Goal: Information Seeking & Learning: Learn about a topic

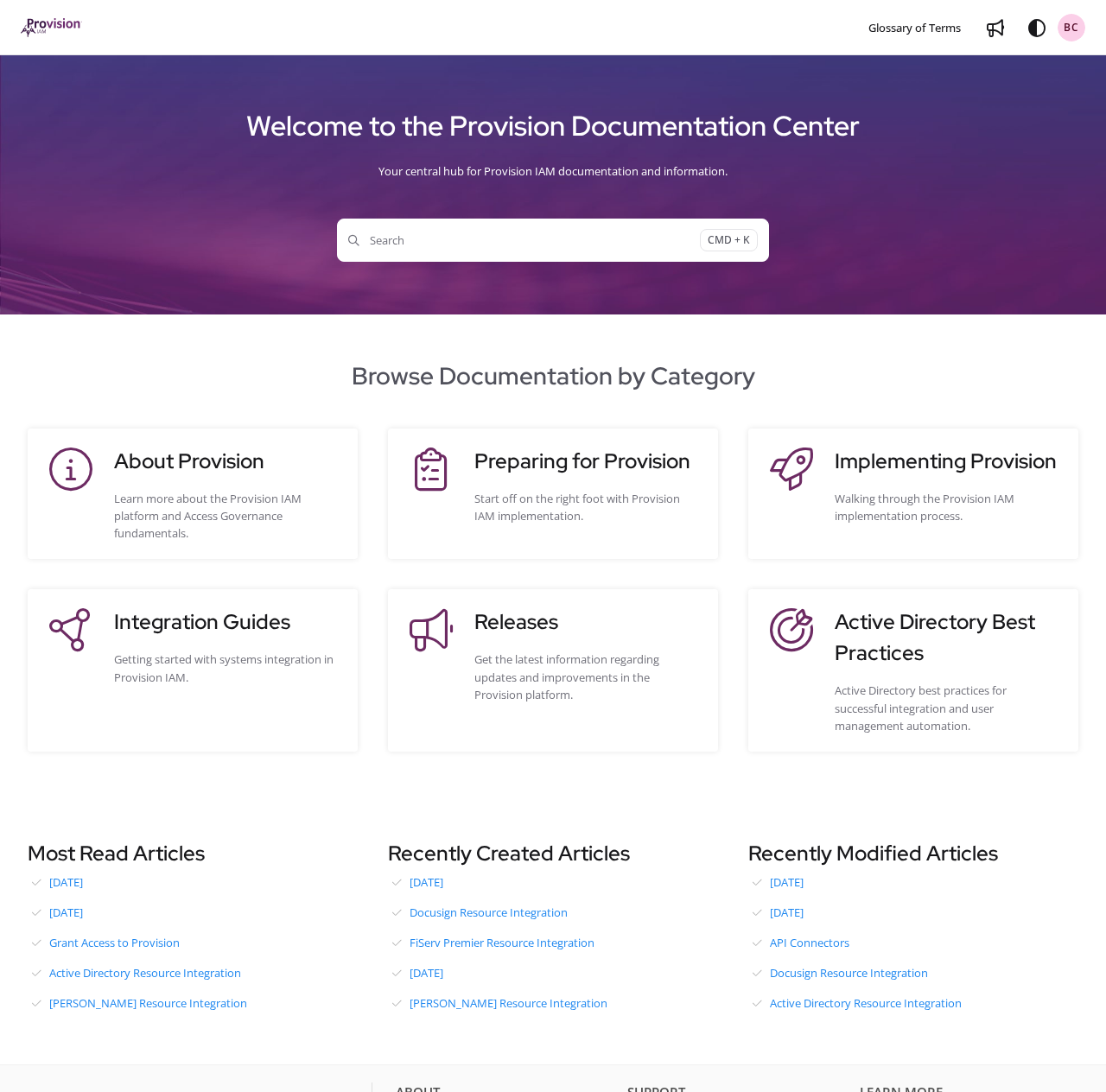
click at [381, 237] on span "Search" at bounding box center [524, 240] width 352 height 17
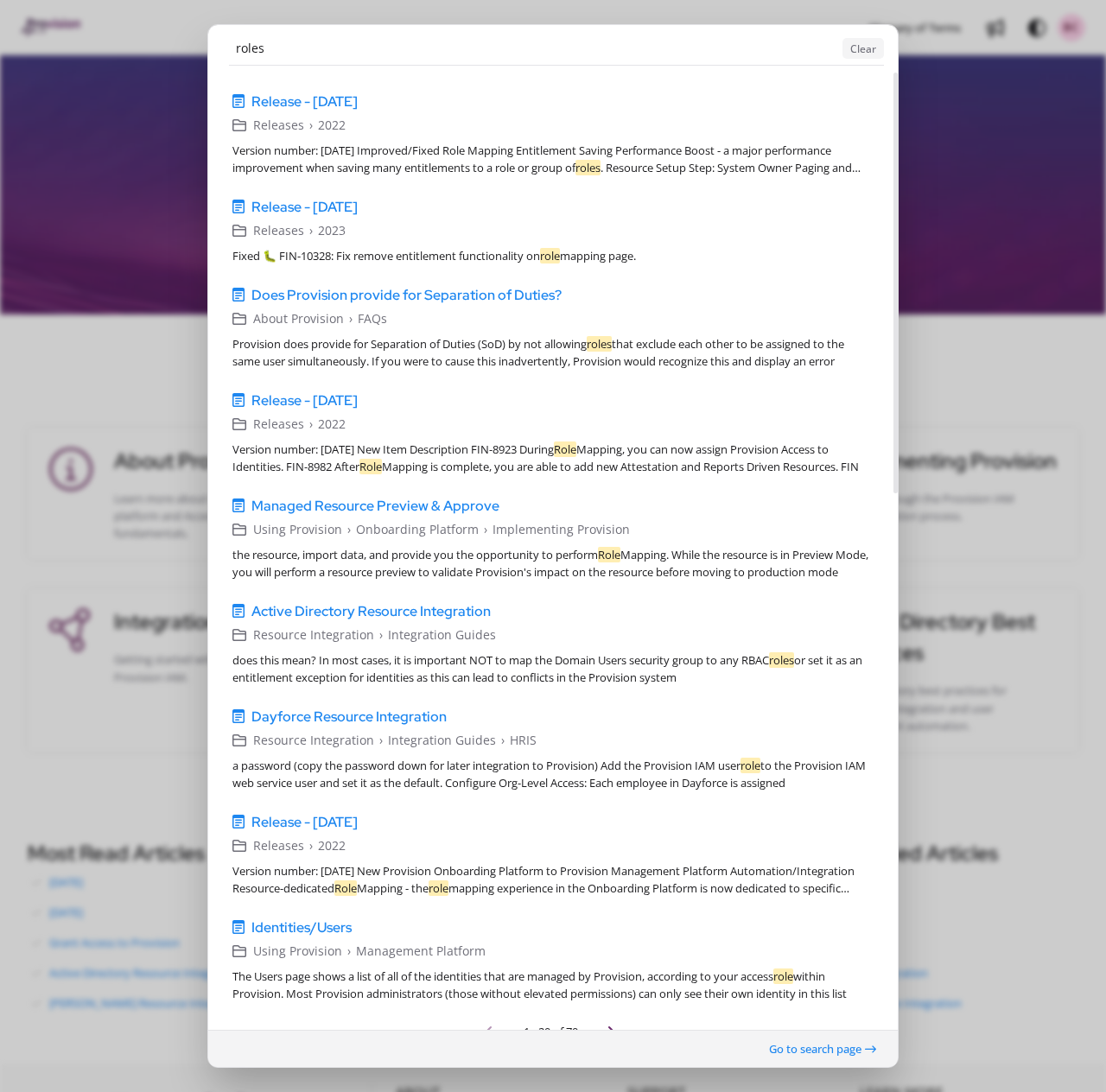
scroll to position [1223, 0]
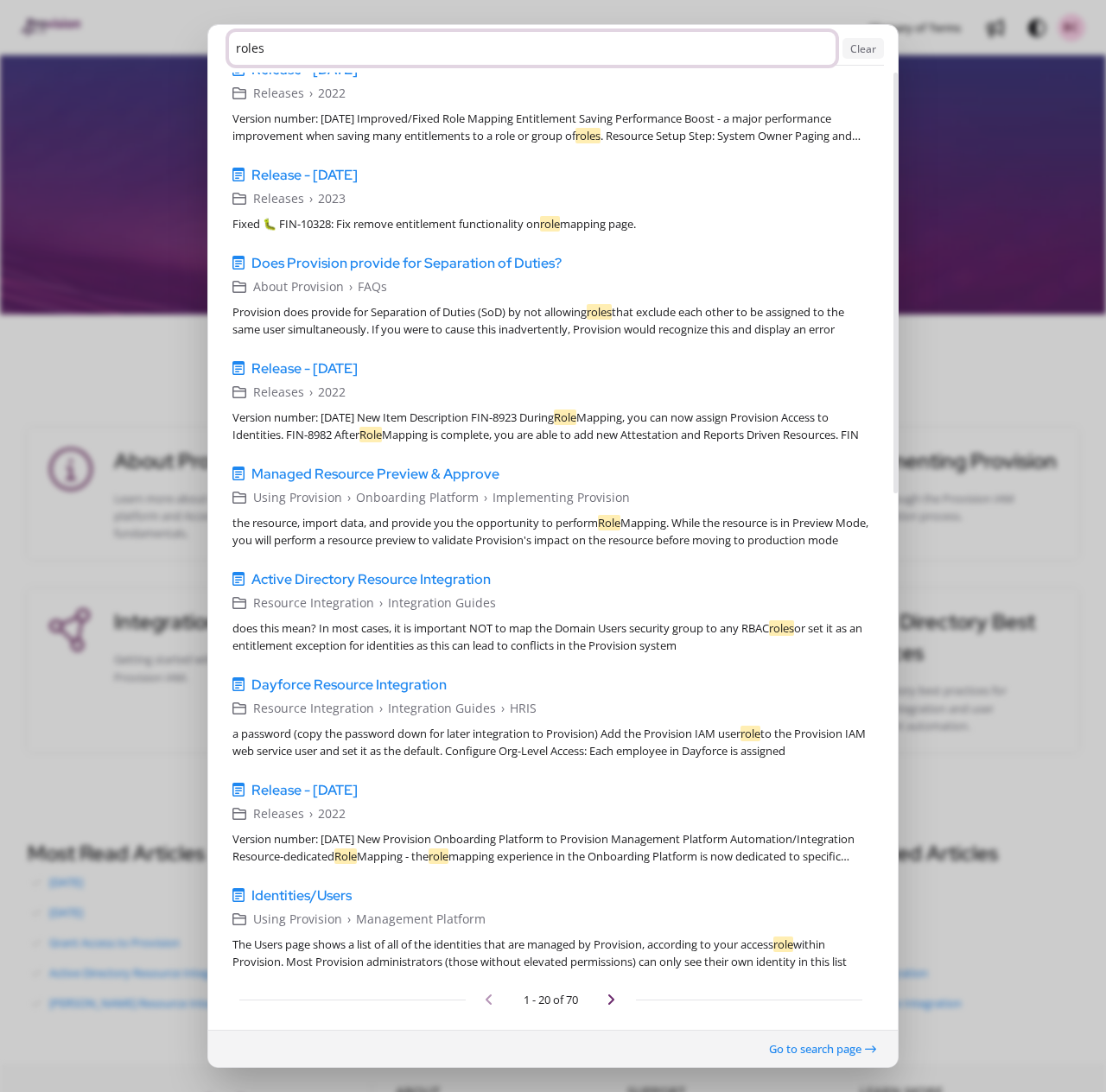
click at [255, 47] on input "roles" at bounding box center [532, 48] width 607 height 33
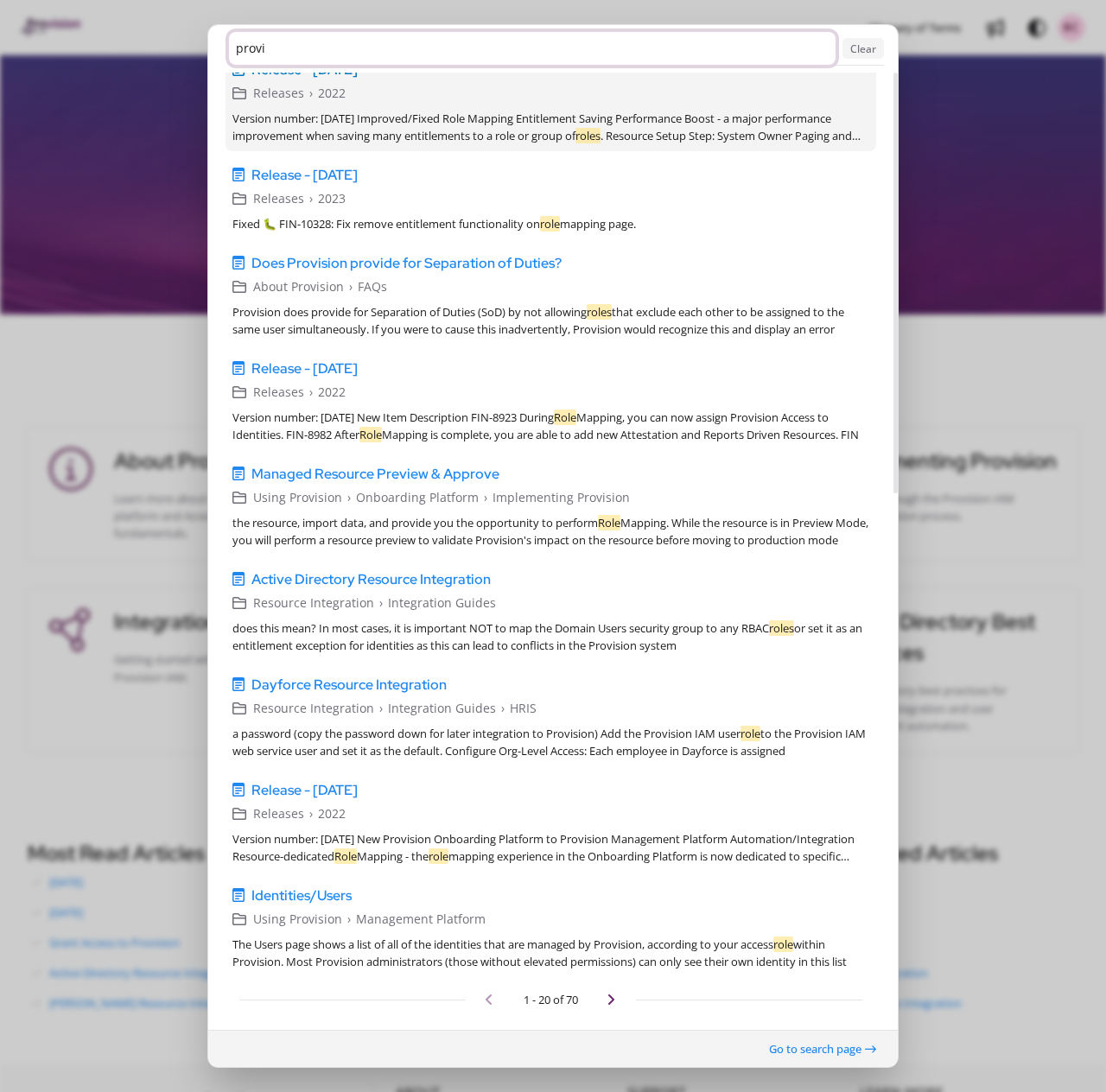
scroll to position [0, 0]
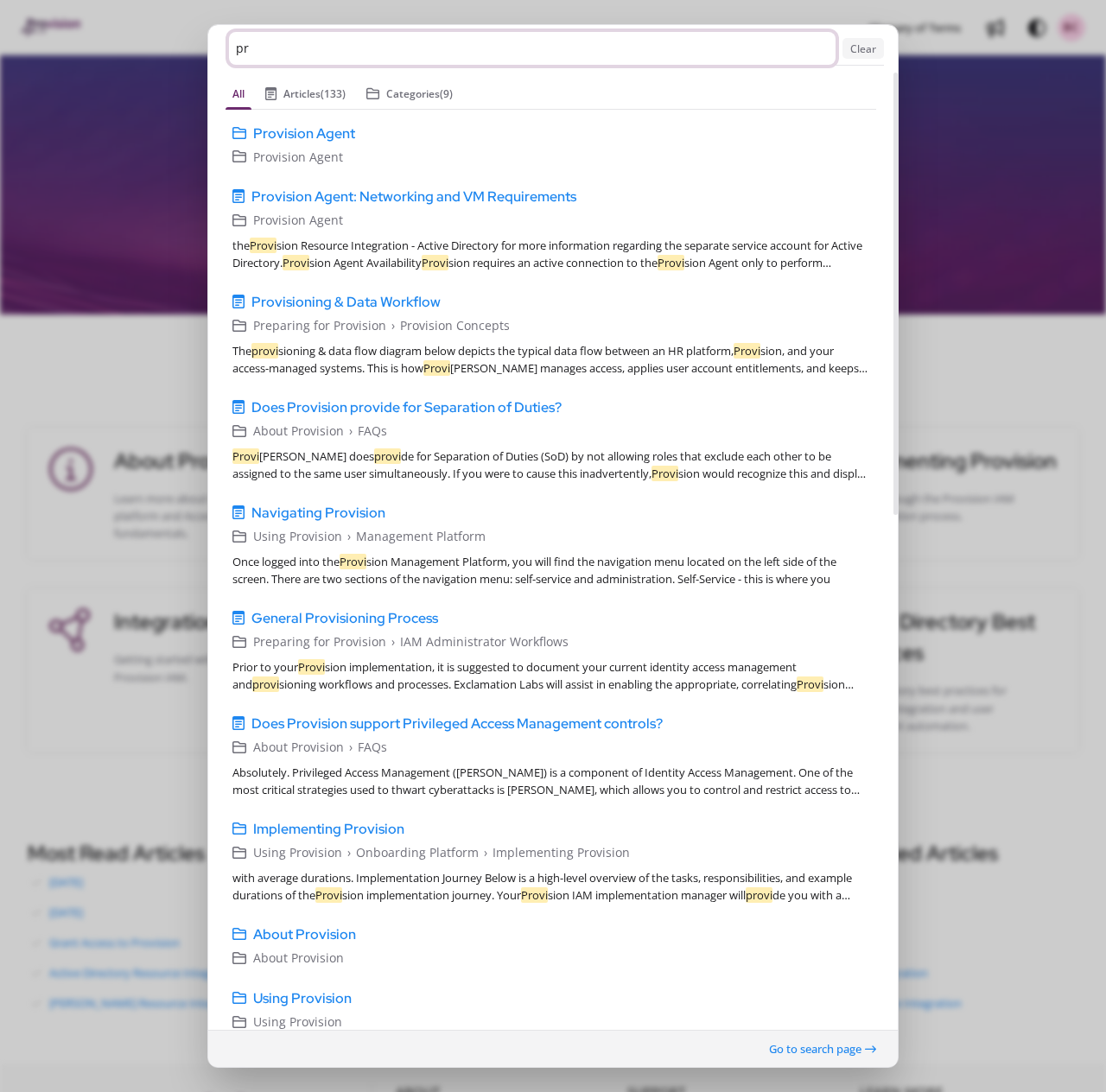
type input "p"
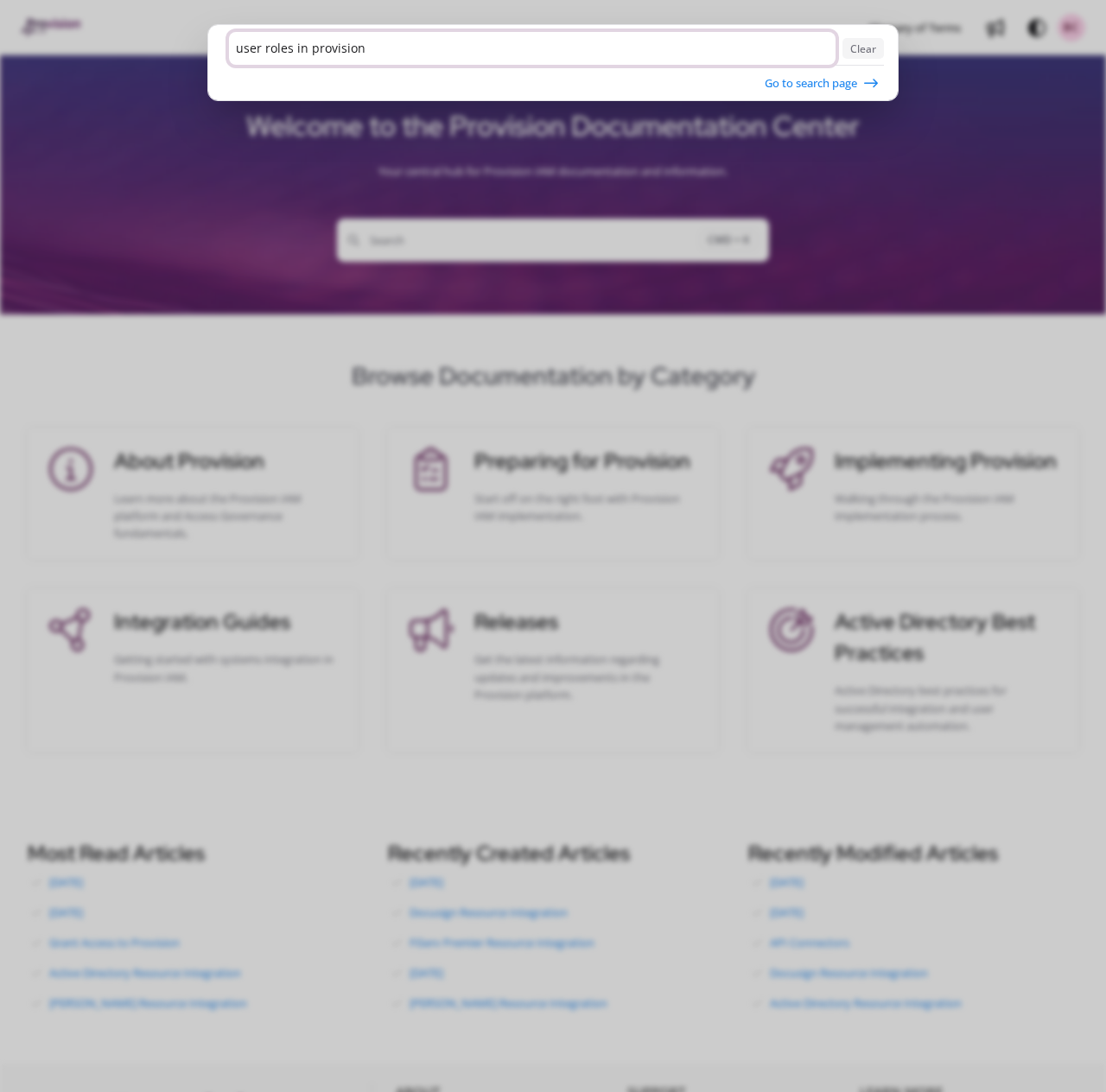
type input "user roles in provision"
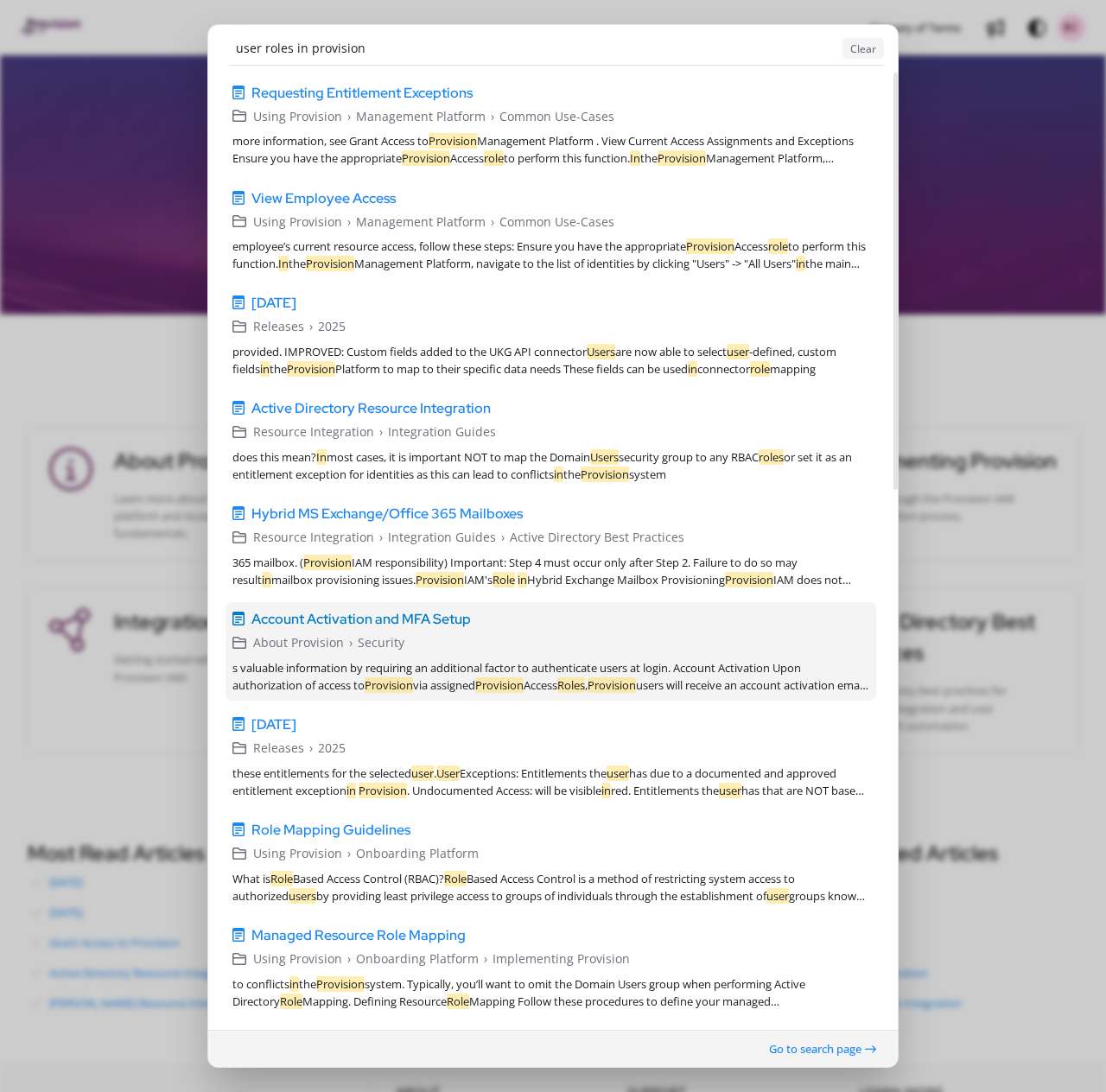
scroll to position [254, 0]
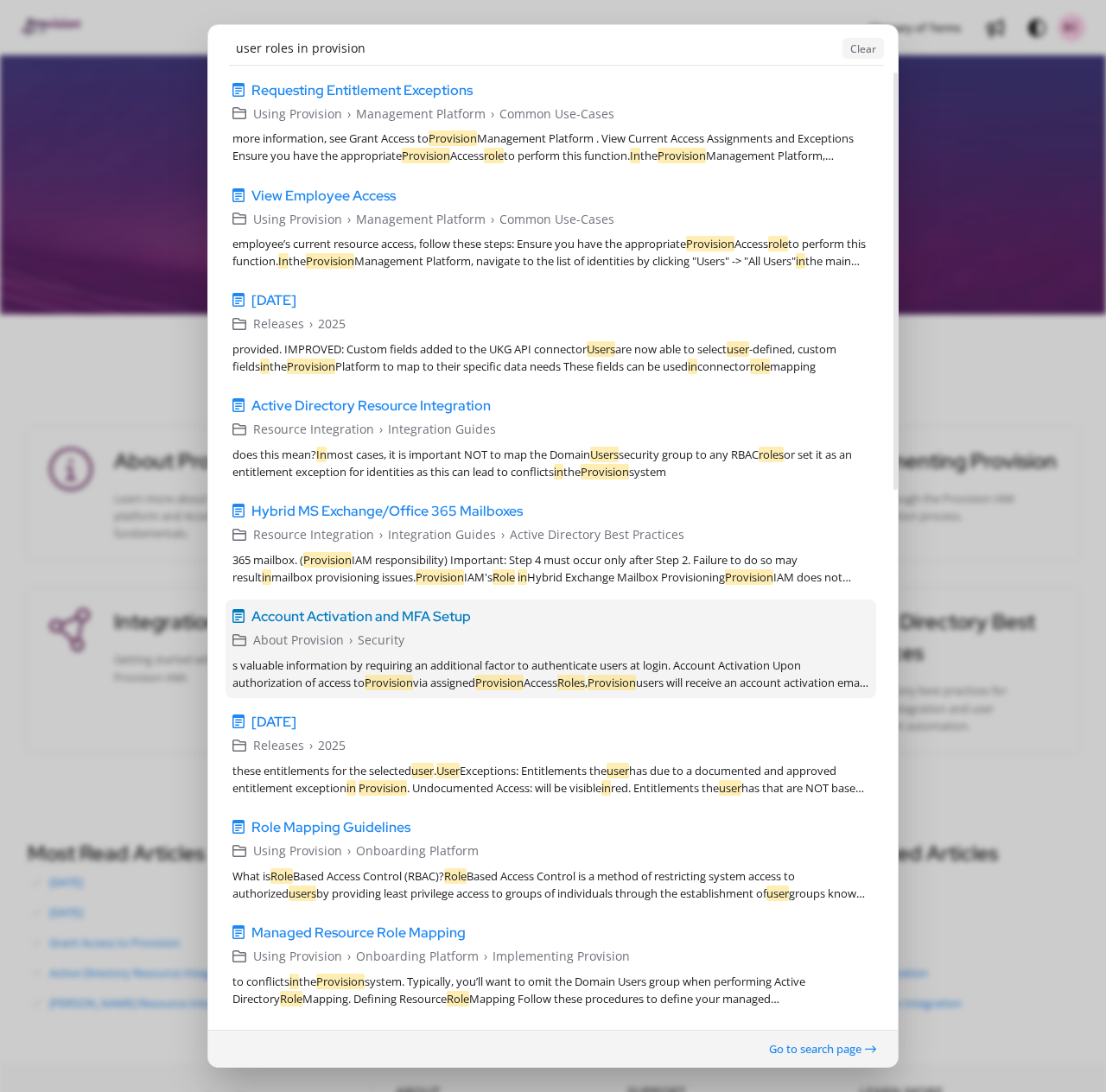
click at [346, 615] on span "Account Activation and MFA Setup" at bounding box center [361, 617] width 220 height 21
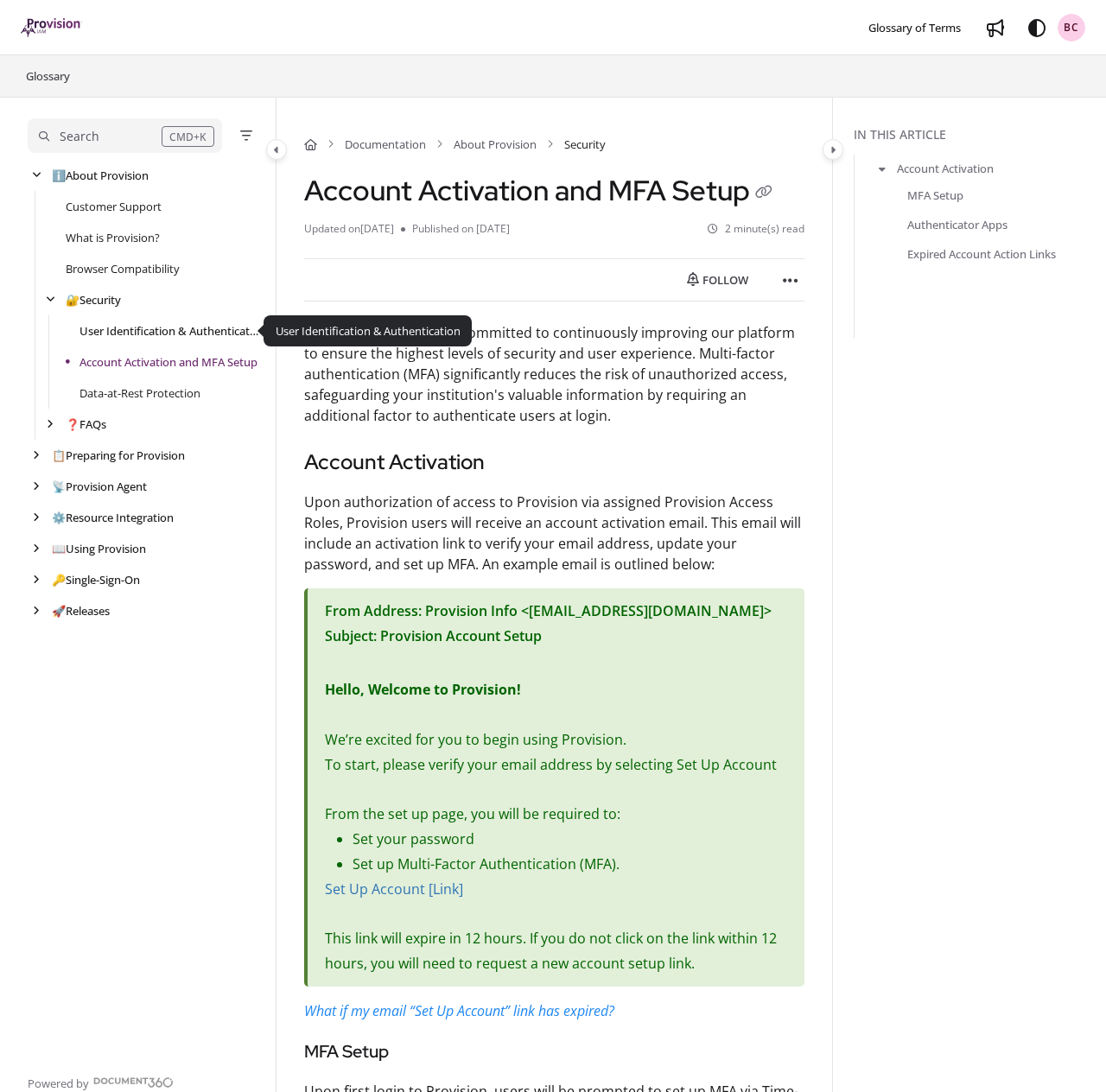
click at [191, 332] on link "User Identification & Authentication" at bounding box center [168, 331] width 179 height 17
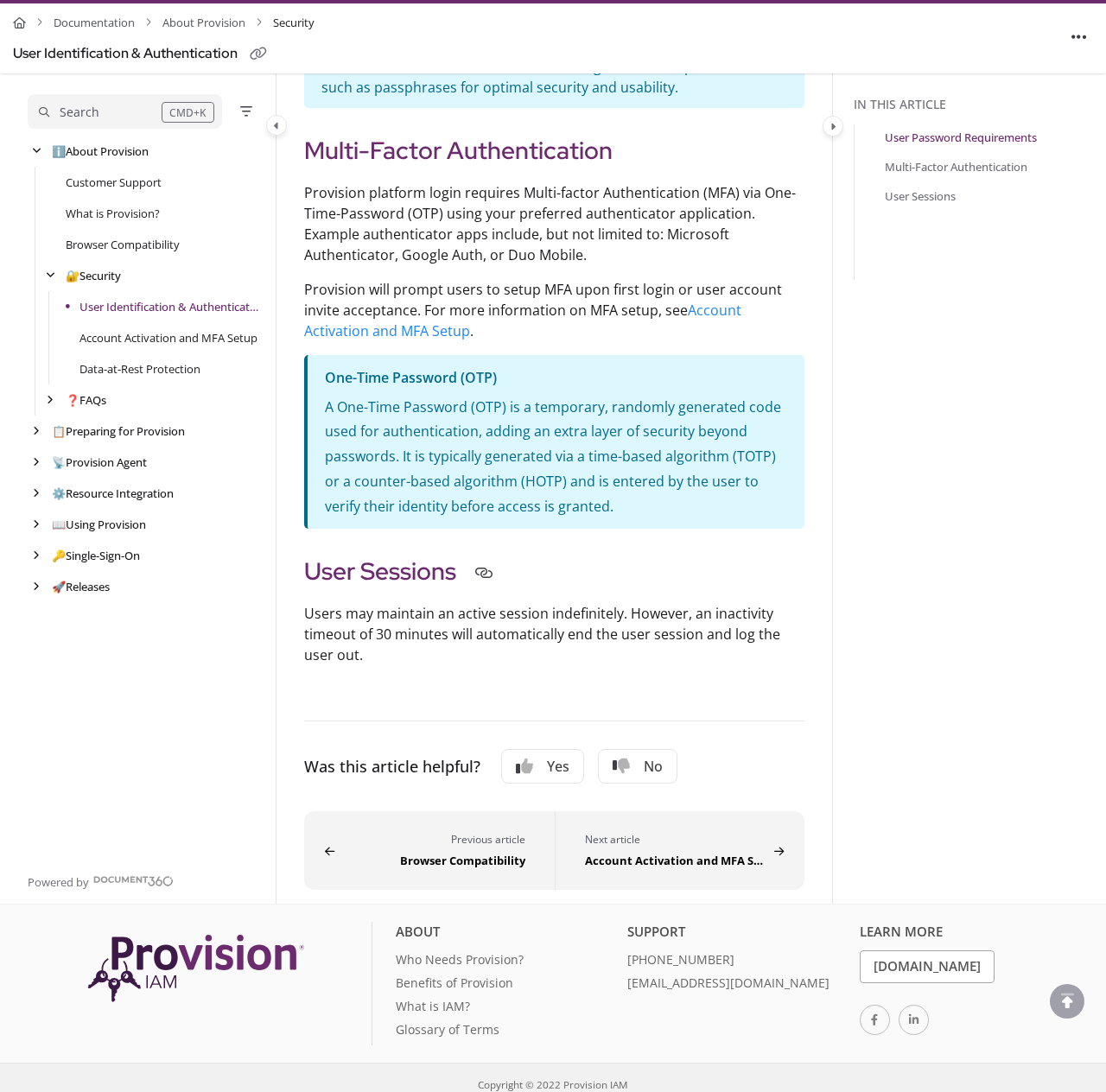
scroll to position [835, 0]
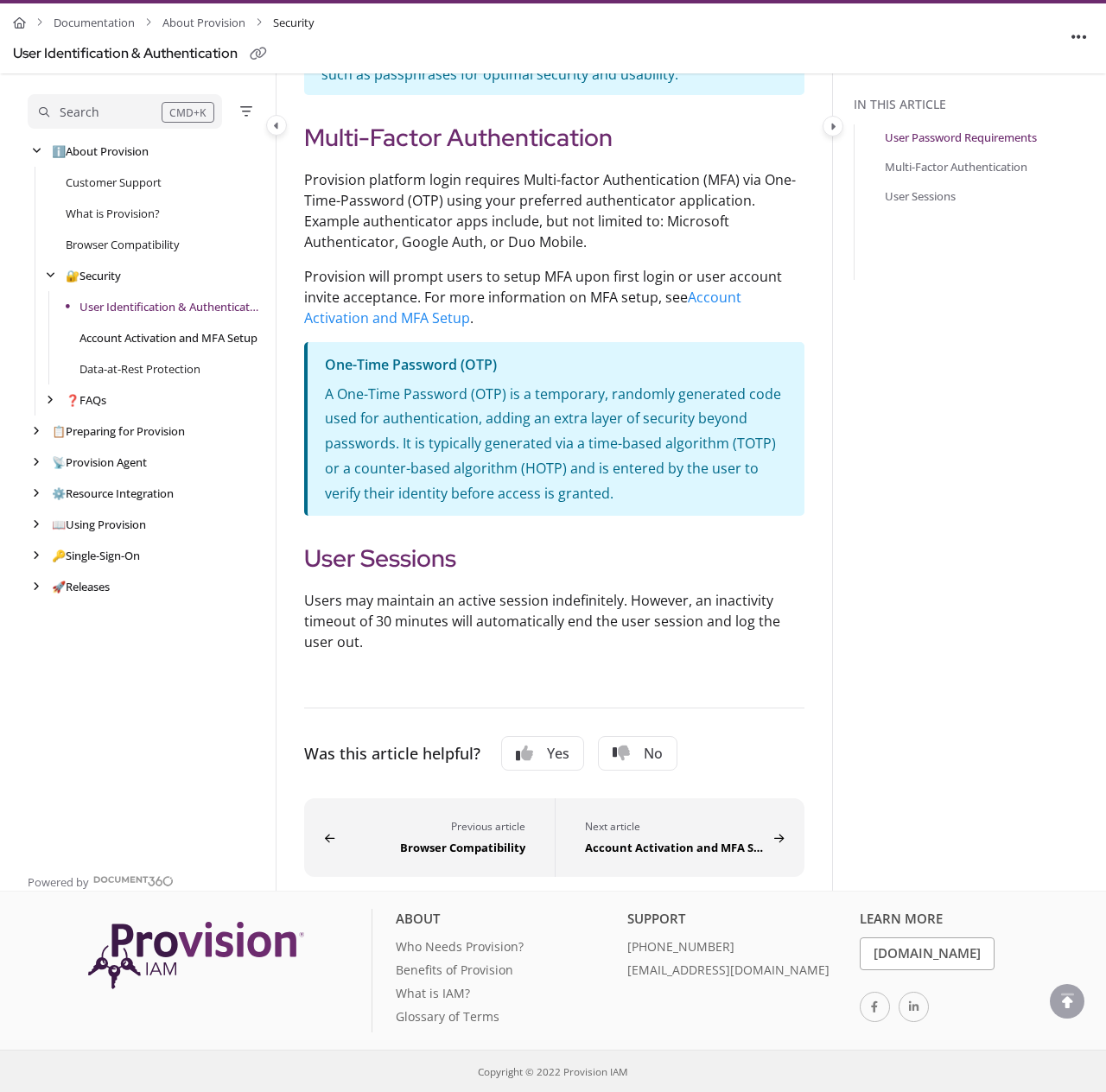
click at [117, 338] on link "Account Activation and MFA Setup" at bounding box center [168, 338] width 178 height 17
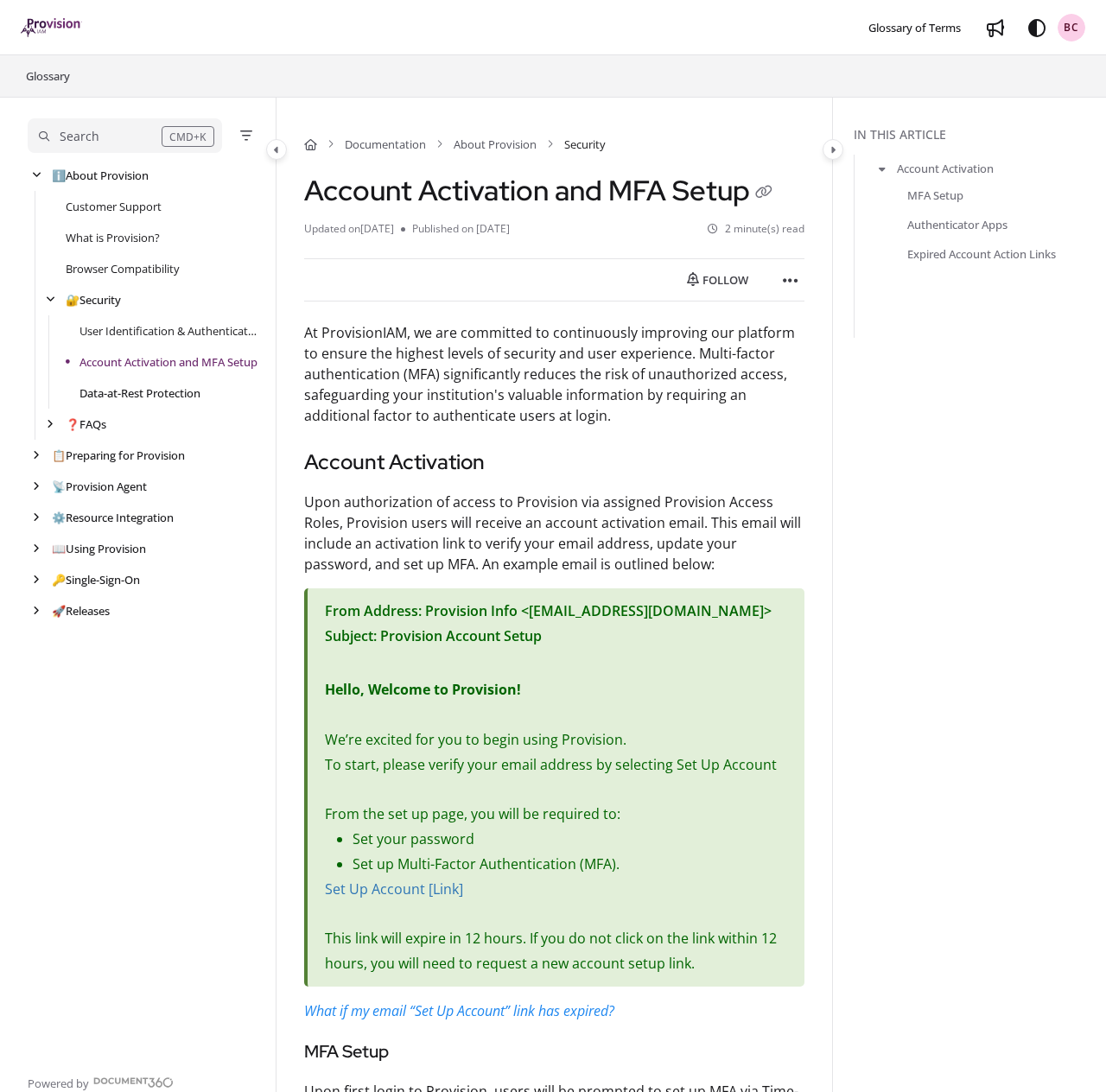
click at [143, 389] on link "Data-at-Rest Protection" at bounding box center [139, 393] width 121 height 17
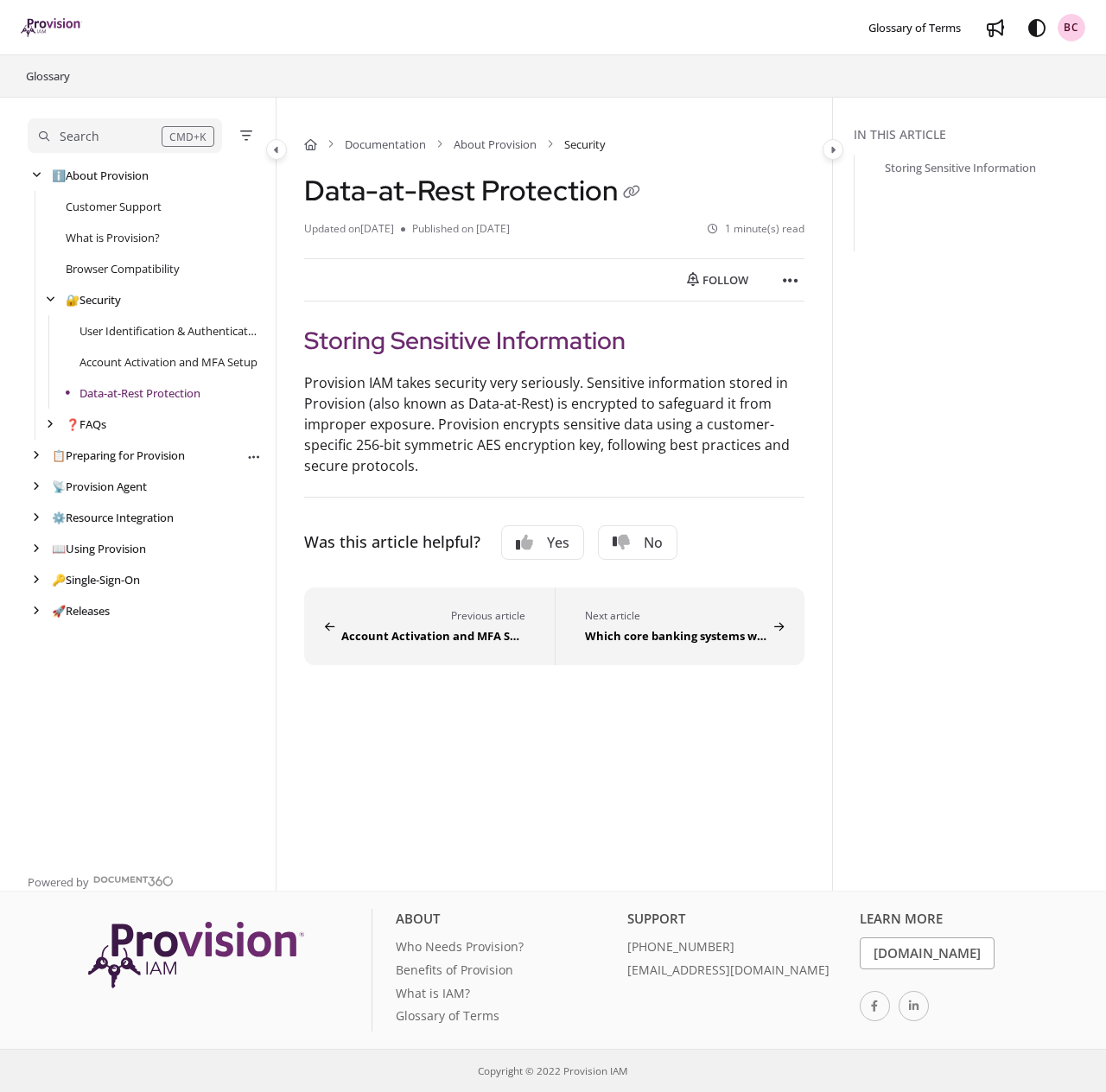
click at [121, 446] on div "📋 Preparing for Provision Follow category Export PDF" at bounding box center [145, 454] width 234 height 31
click at [120, 461] on link "📋 Preparing for Provision" at bounding box center [122, 455] width 140 height 17
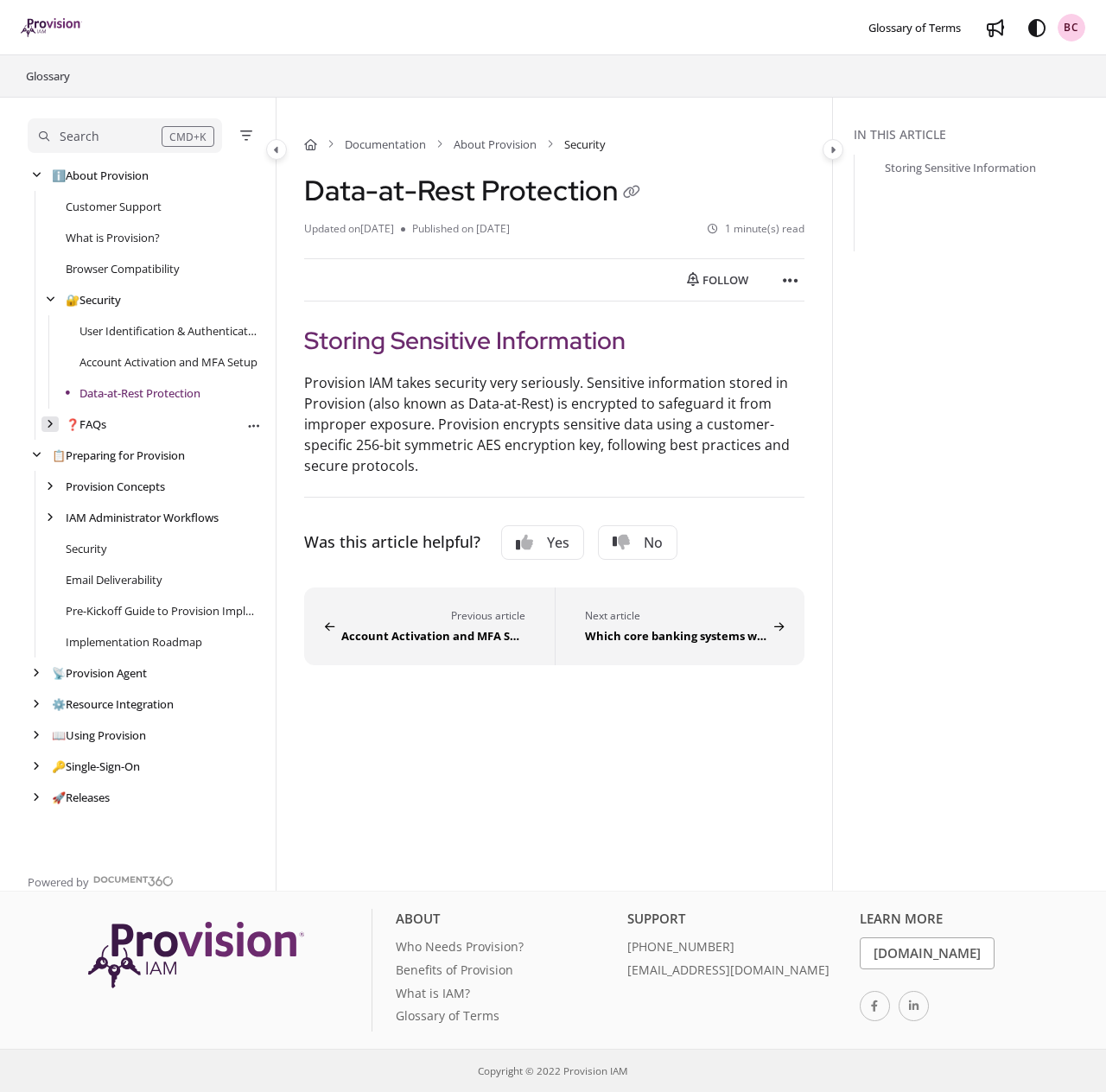
click at [57, 424] on div "arrow" at bounding box center [50, 424] width 17 height 17
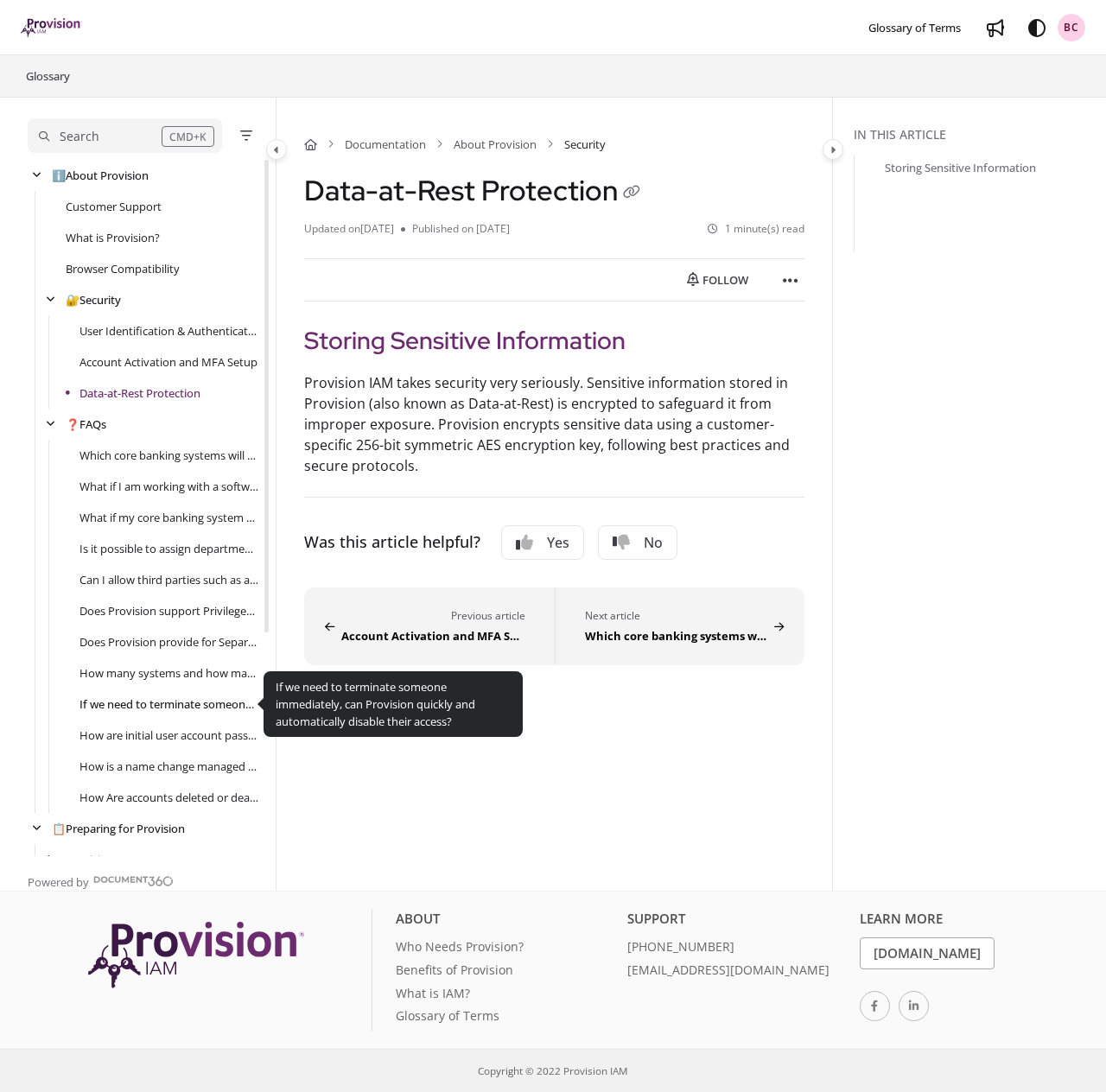
click at [160, 702] on link "If we need to terminate someone immediately, can Provision quickly and automati…" at bounding box center [168, 704] width 179 height 17
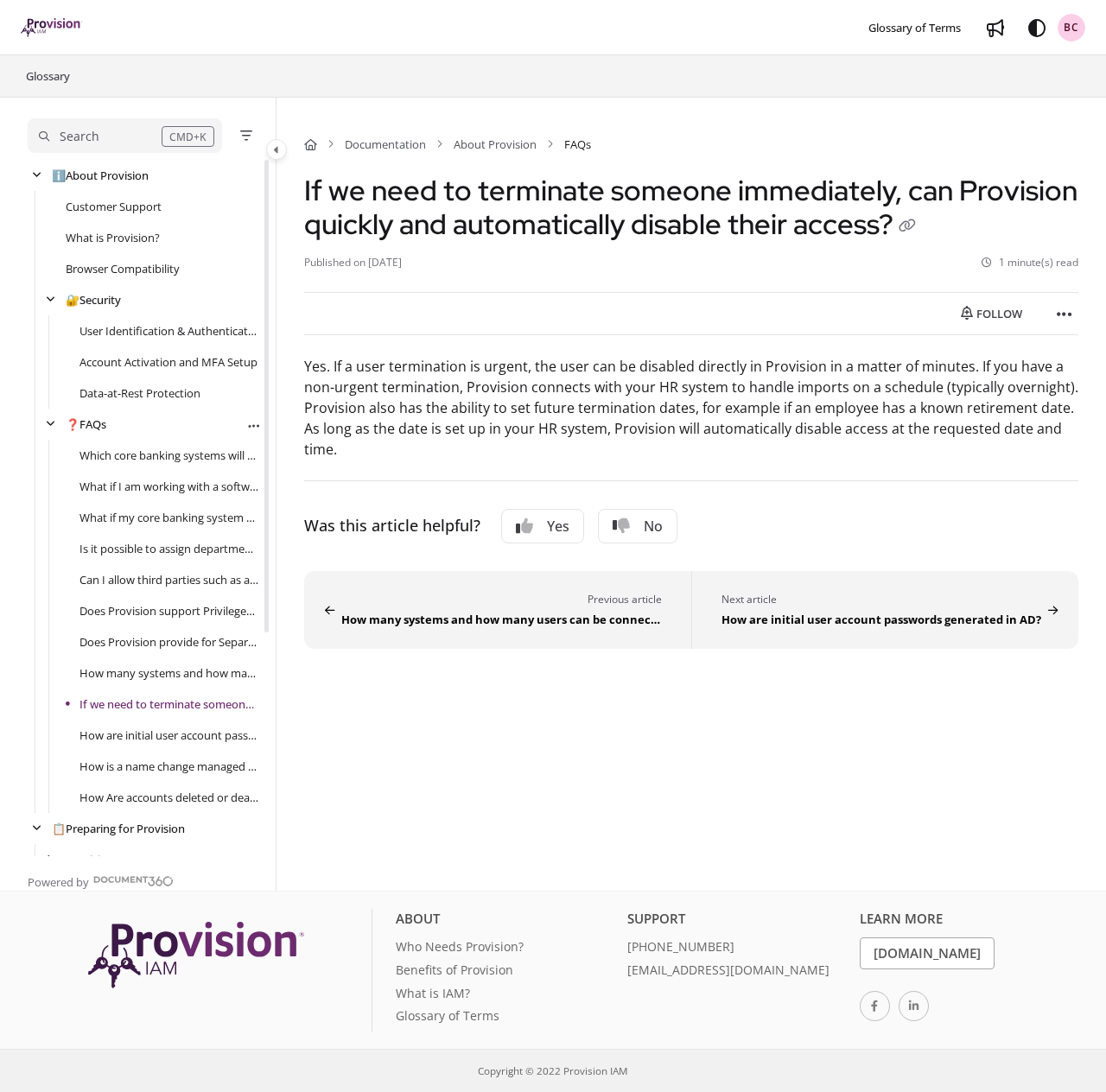
drag, startPoint x: 48, startPoint y: 419, endPoint x: 63, endPoint y: 319, distance: 101.1
click at [48, 419] on icon "arrow" at bounding box center [50, 424] width 9 height 10
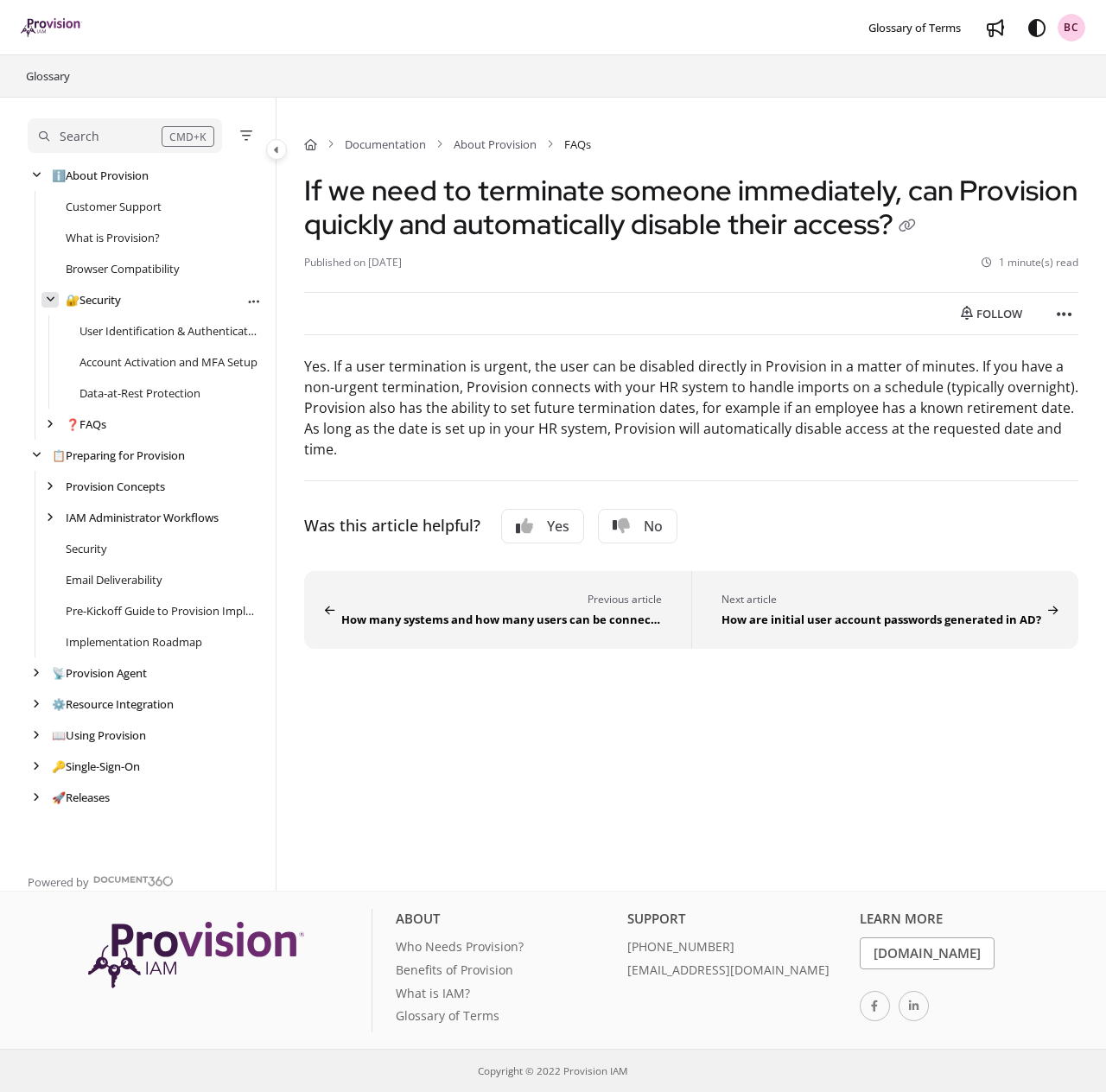
click at [52, 303] on icon "arrow" at bounding box center [50, 299] width 9 height 10
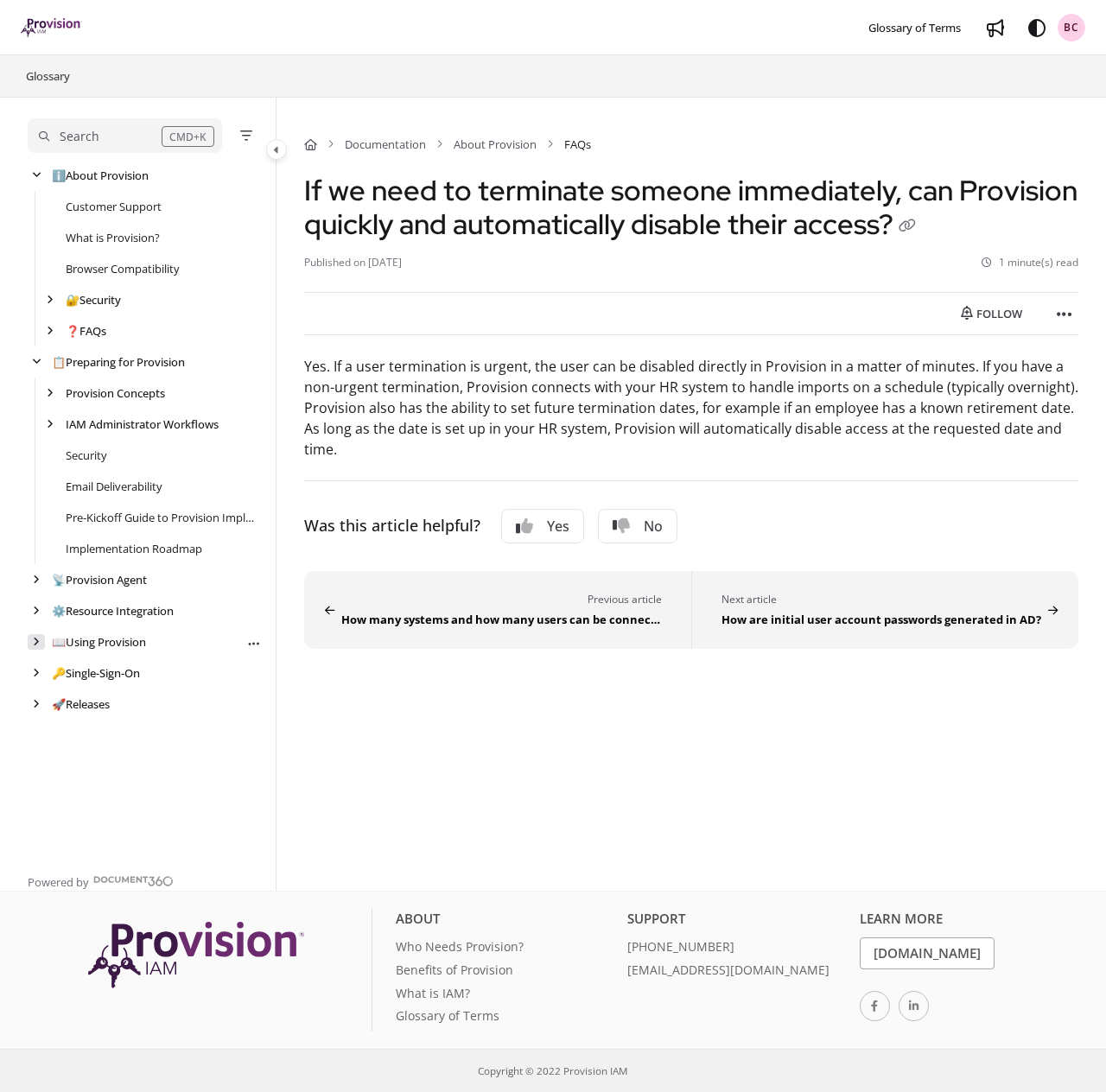
click at [37, 640] on icon "arrow" at bounding box center [36, 641] width 7 height 10
click at [37, 797] on icon "arrow" at bounding box center [36, 797] width 7 height 10
click at [40, 361] on icon "arrow" at bounding box center [36, 362] width 9 height 10
click at [117, 202] on link "Customer Support" at bounding box center [113, 207] width 96 height 17
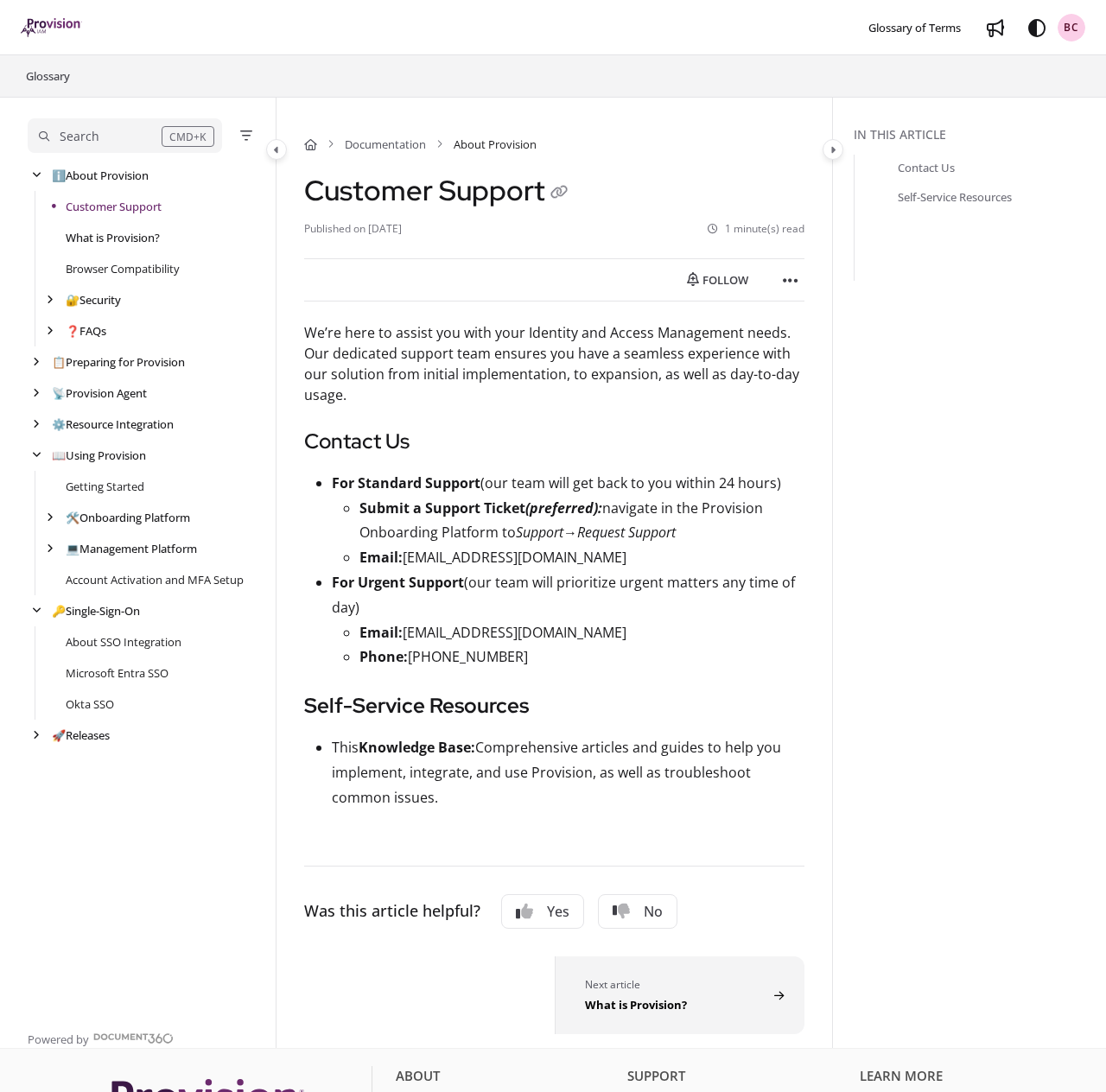
click at [112, 231] on link "What is Provision?" at bounding box center [112, 237] width 94 height 17
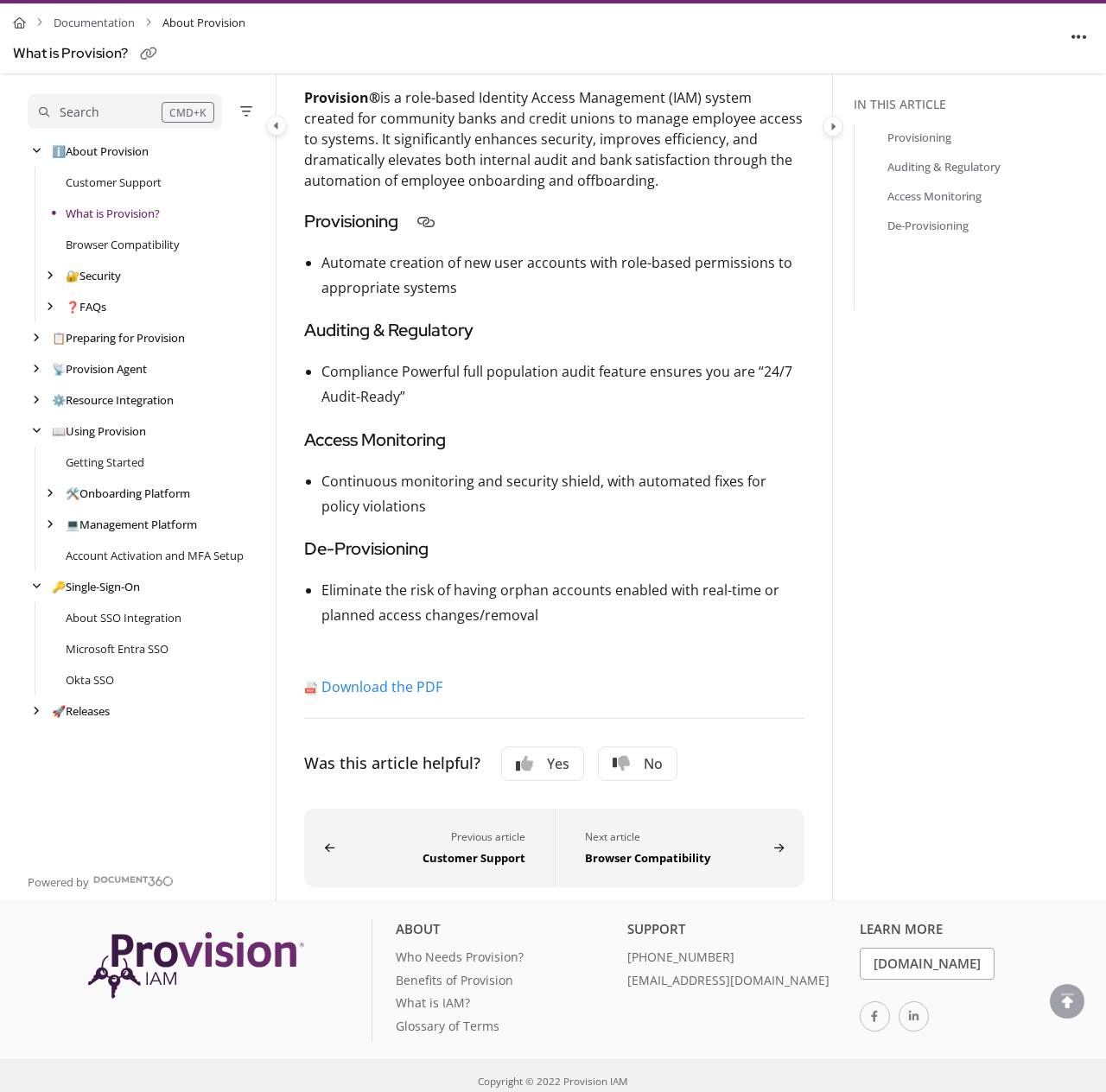
scroll to position [382, 0]
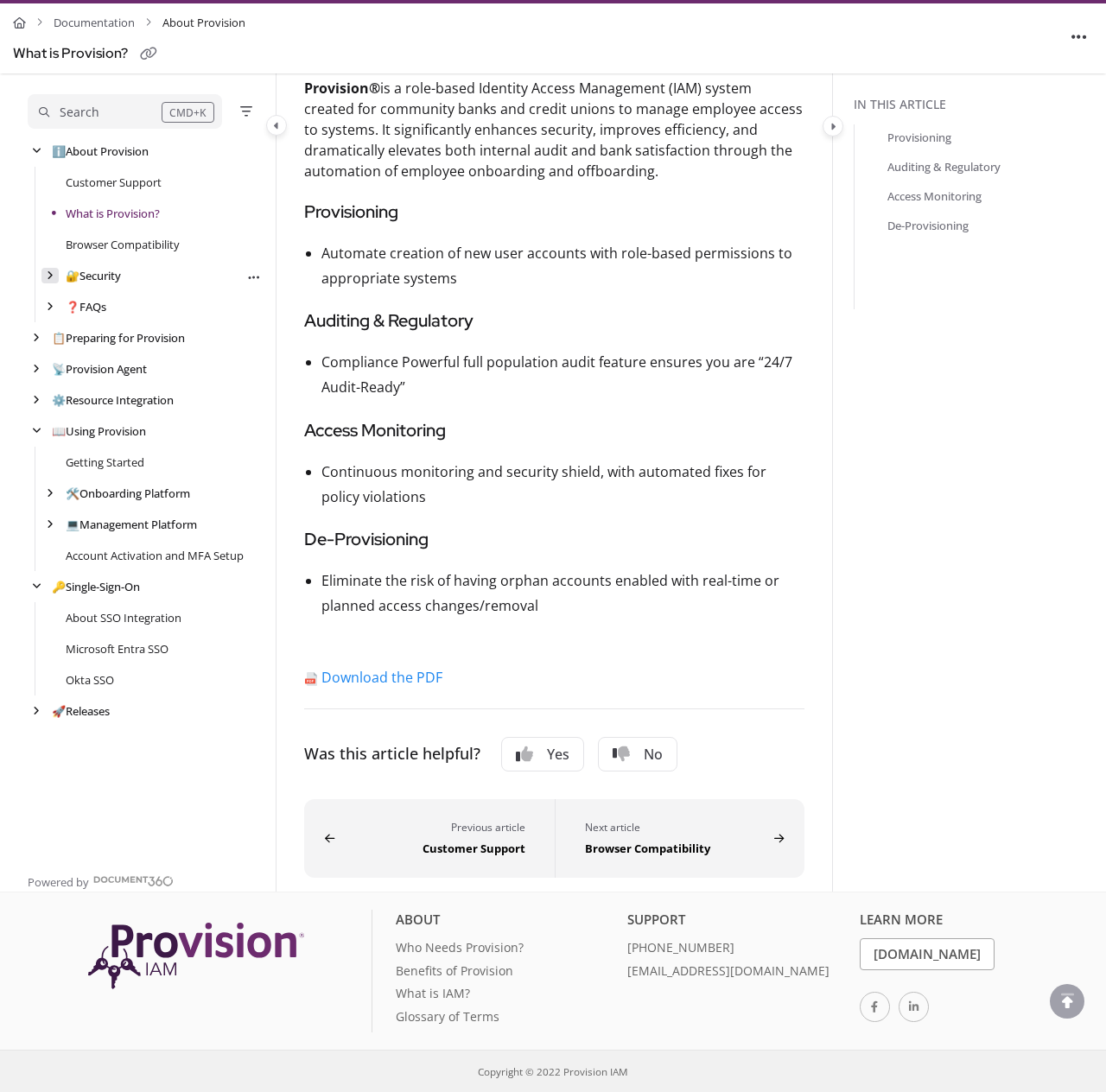
click at [55, 276] on div "arrow" at bounding box center [50, 277] width 17 height 17
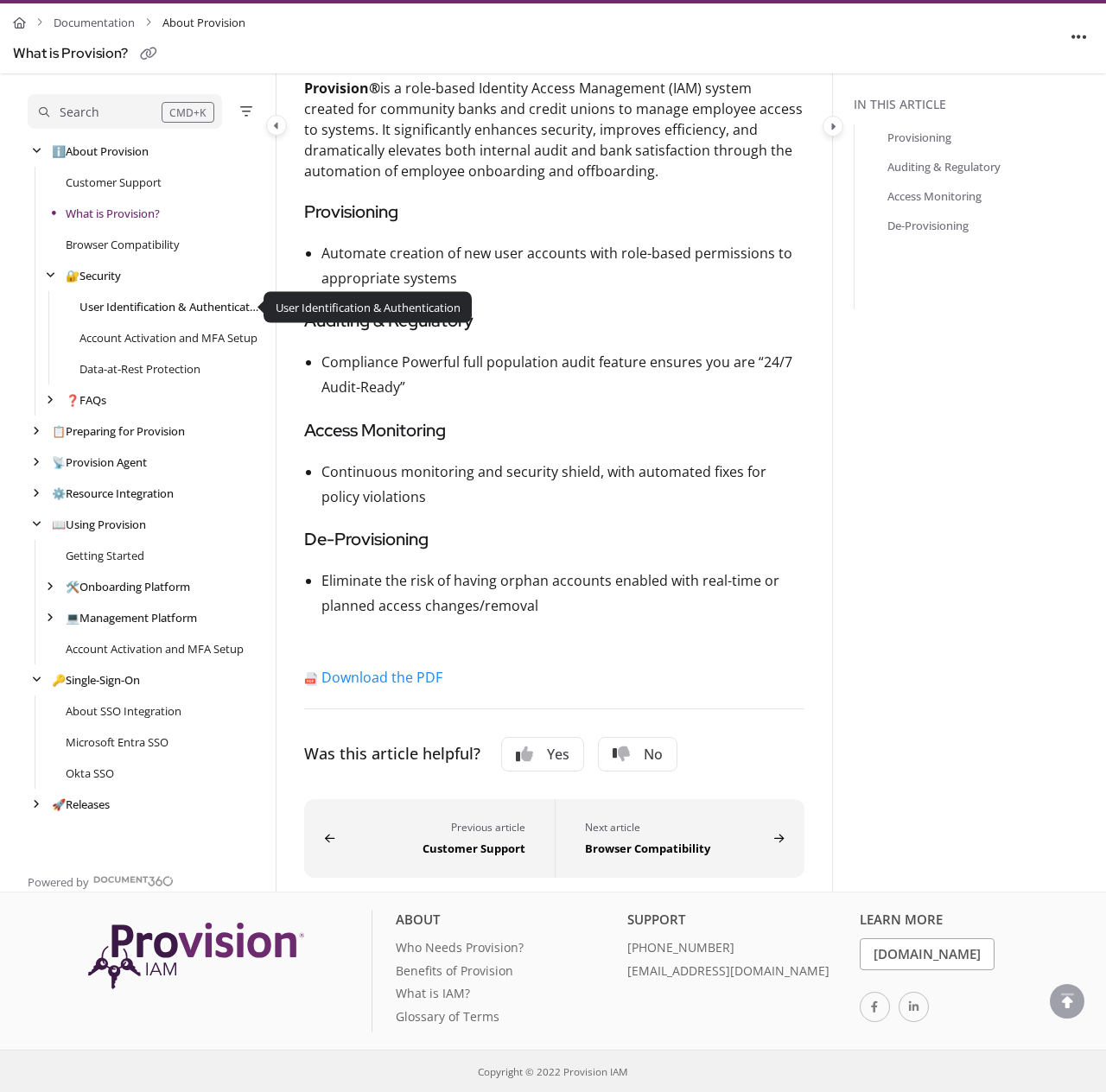
click at [140, 301] on link "User Identification & Authentication" at bounding box center [168, 307] width 179 height 17
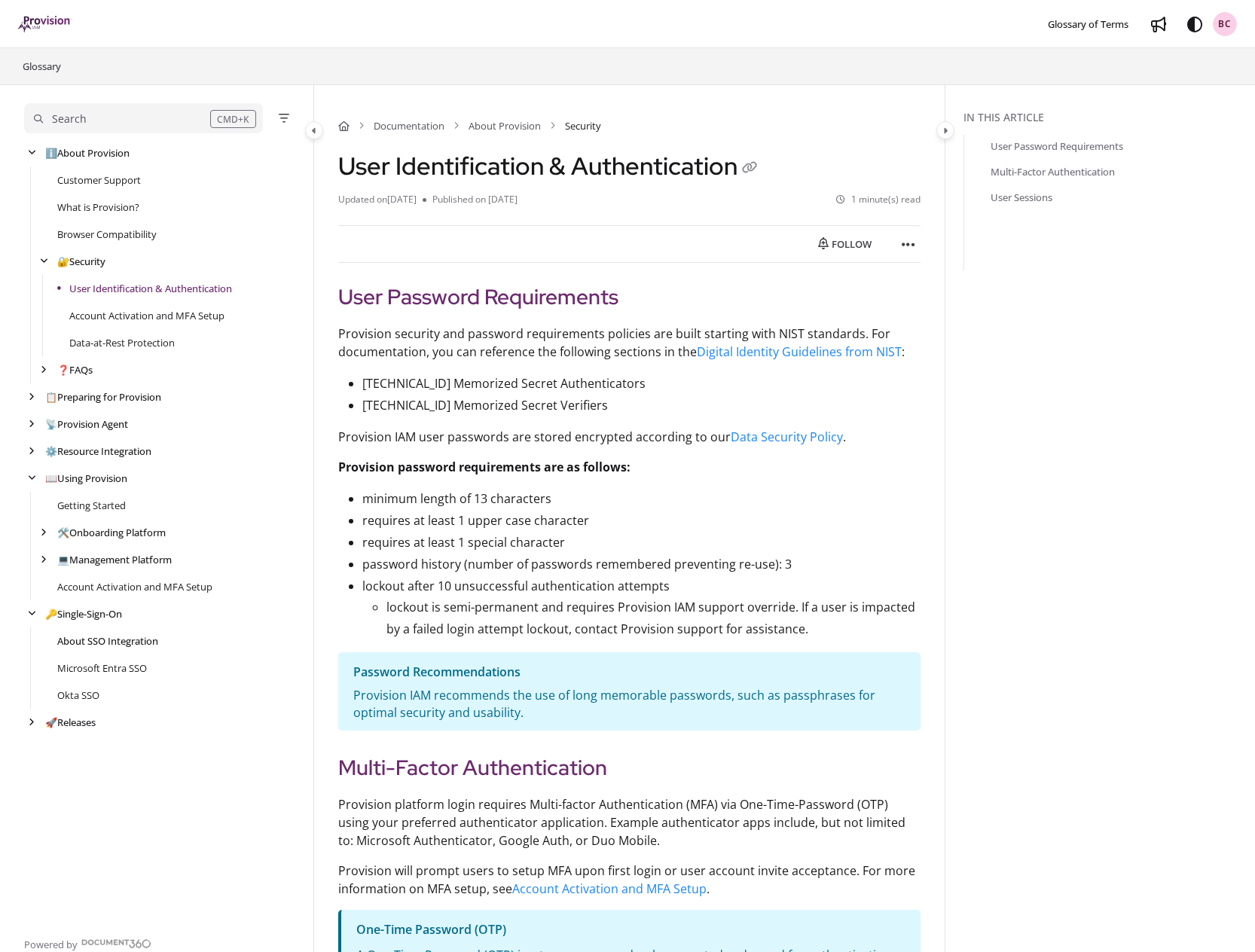
click at [90, 641] on link "About SSO Integration" at bounding box center [108, 641] width 101 height 15
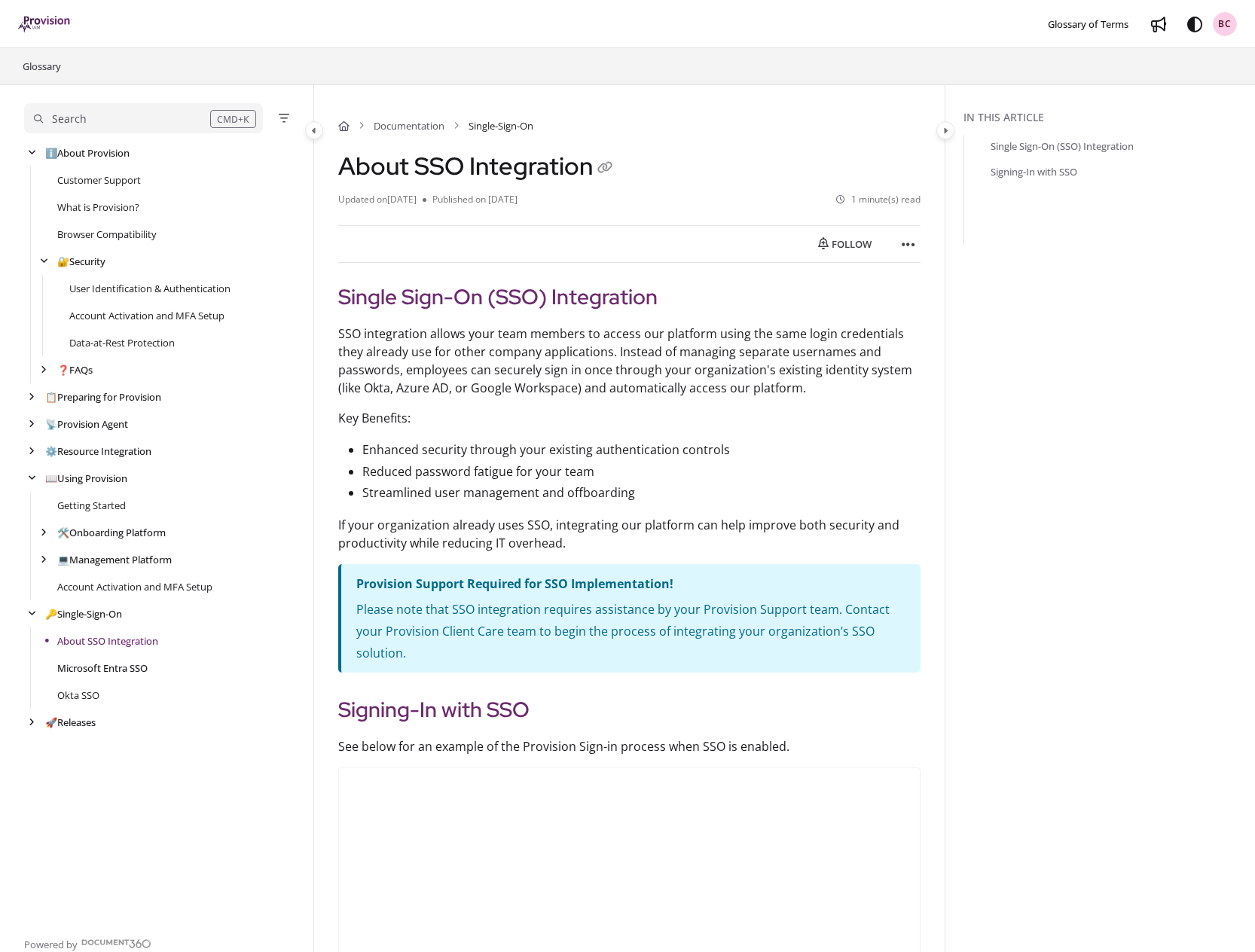
click at [95, 672] on link "Microsoft Entra SSO" at bounding box center [102, 668] width 90 height 15
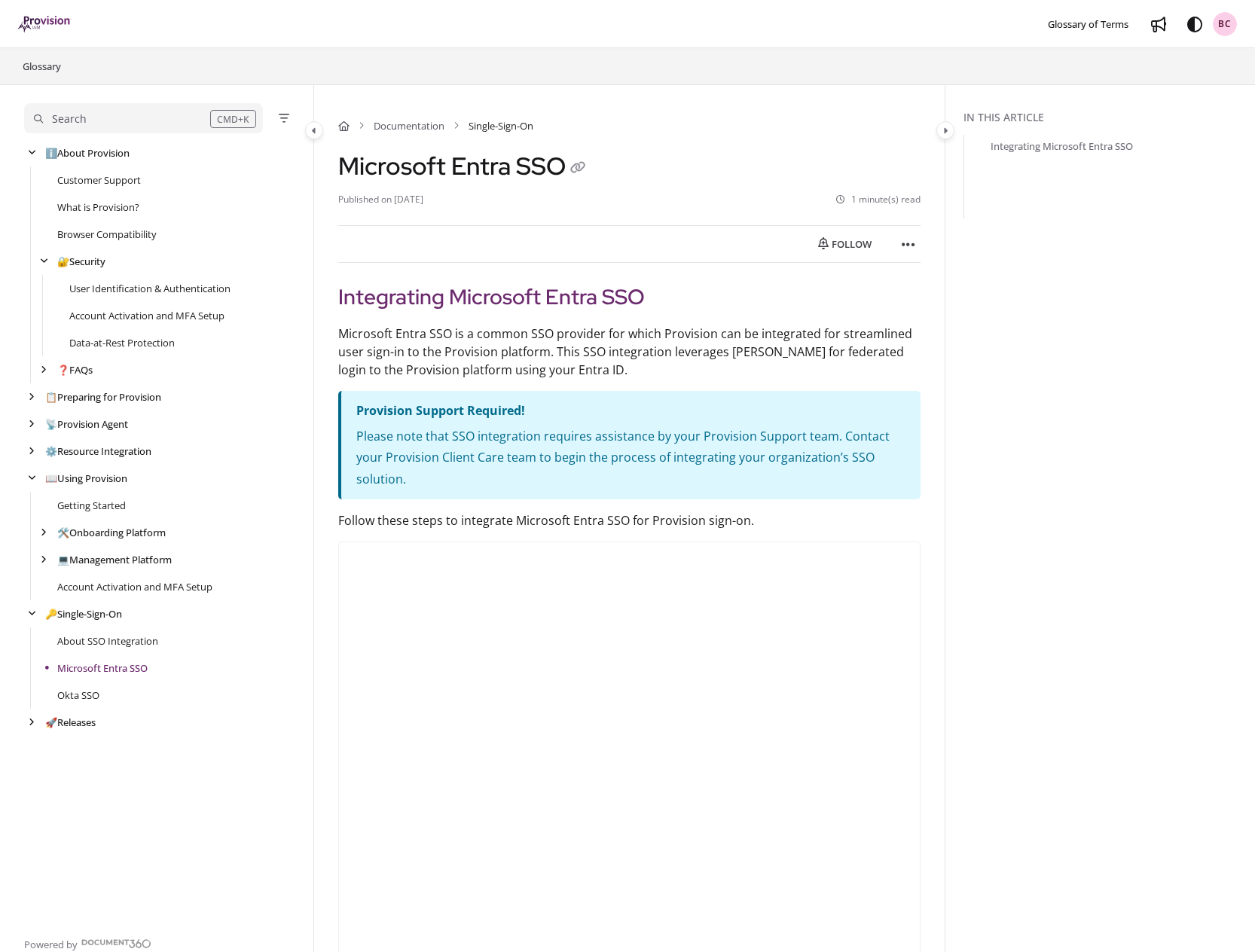
drag, startPoint x: 90, startPoint y: 694, endPoint x: 117, endPoint y: 687, distance: 27.9
click at [90, 694] on link "Okta SSO" at bounding box center [78, 695] width 42 height 15
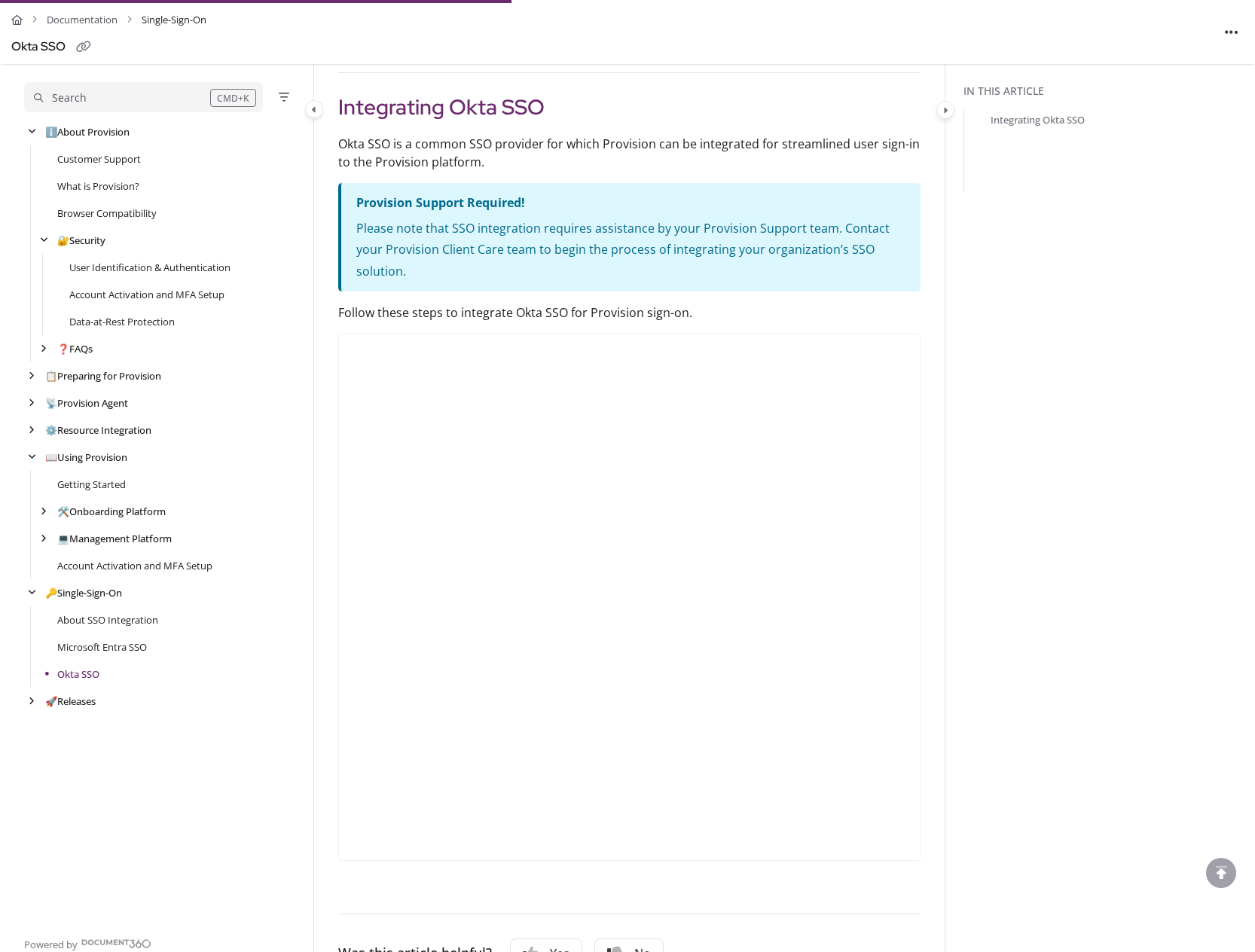
scroll to position [198, 0]
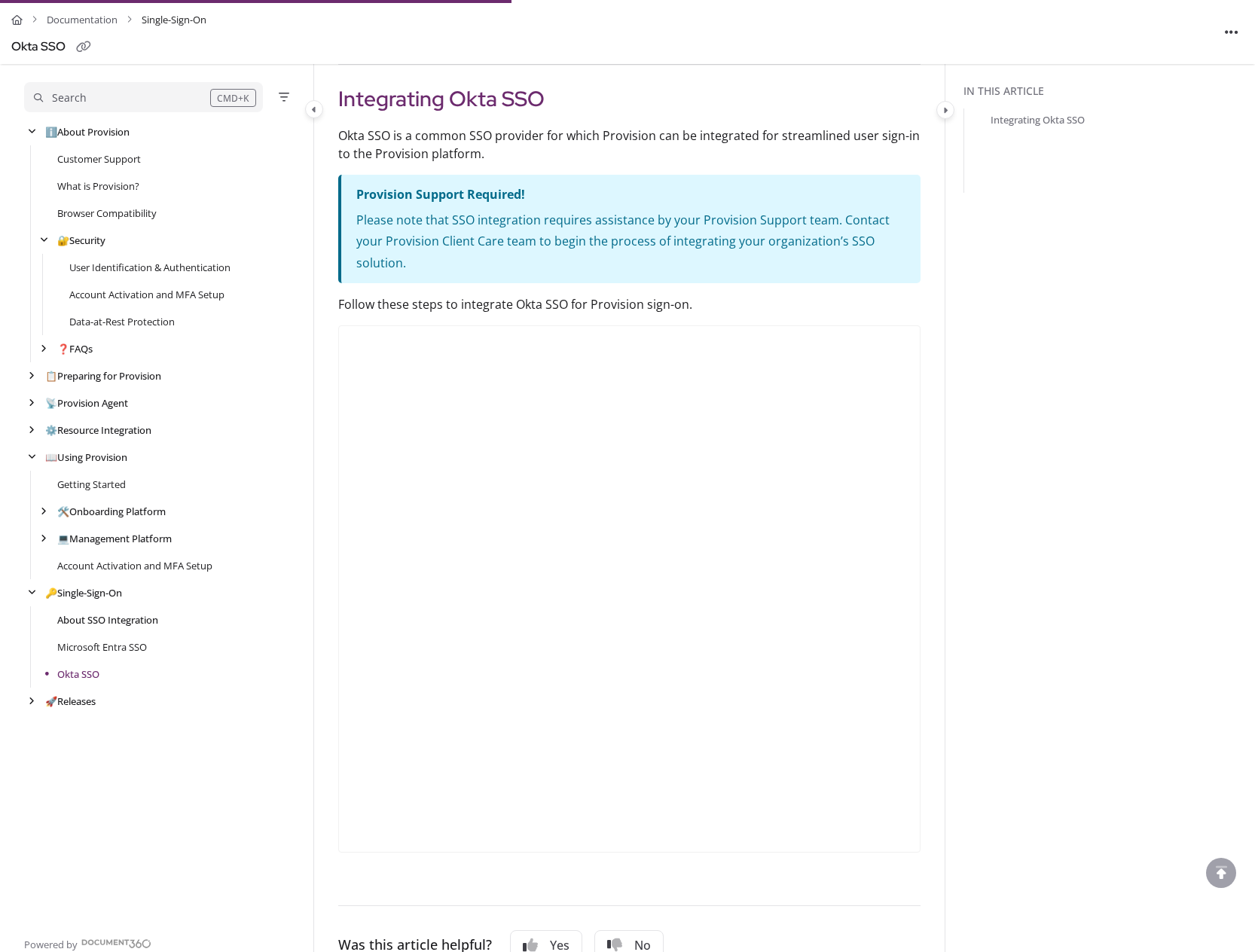
click at [104, 613] on link "About SSO Integration" at bounding box center [108, 619] width 101 height 15
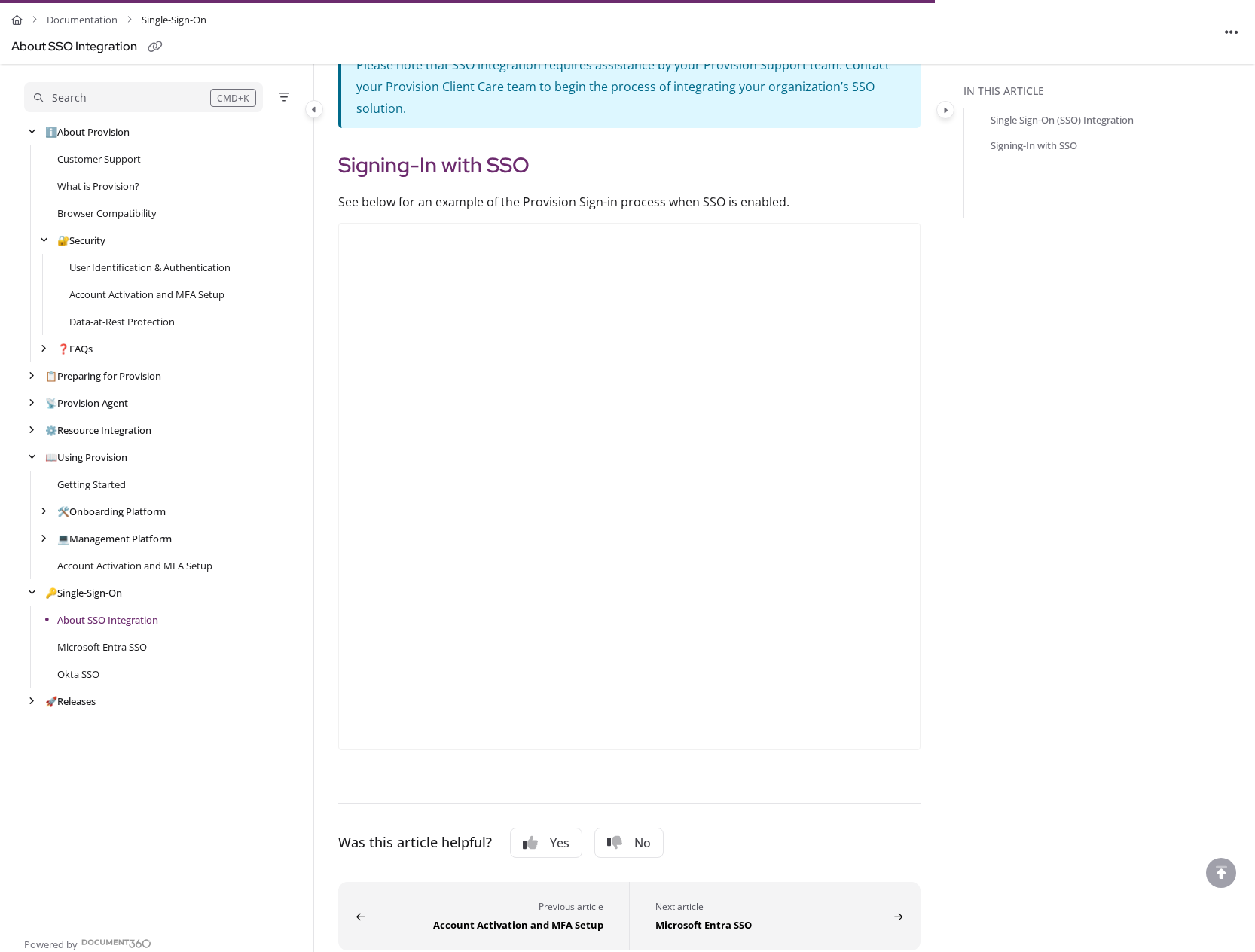
scroll to position [550, 0]
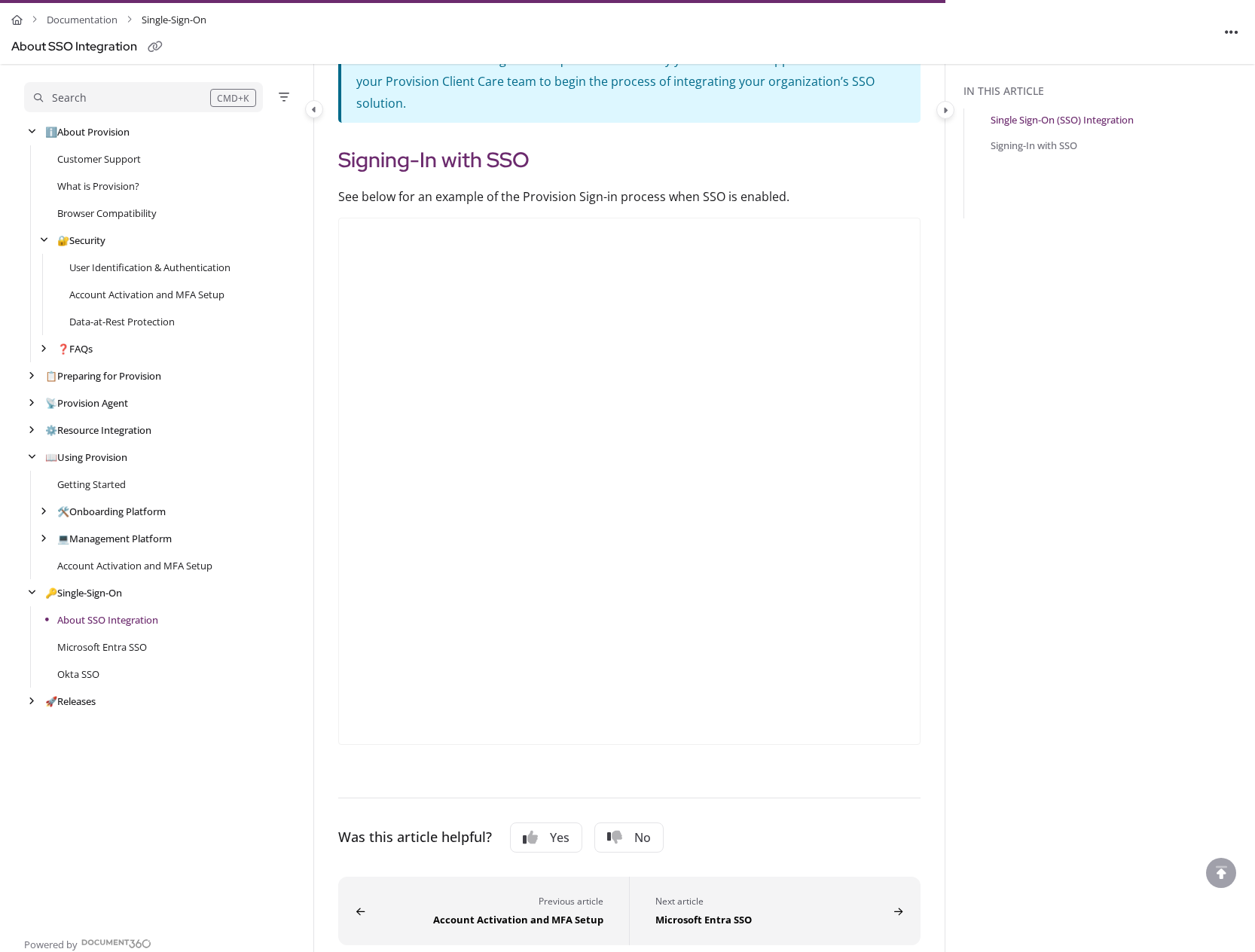
click at [161, 95] on div "Search" at bounding box center [122, 98] width 176 height 16
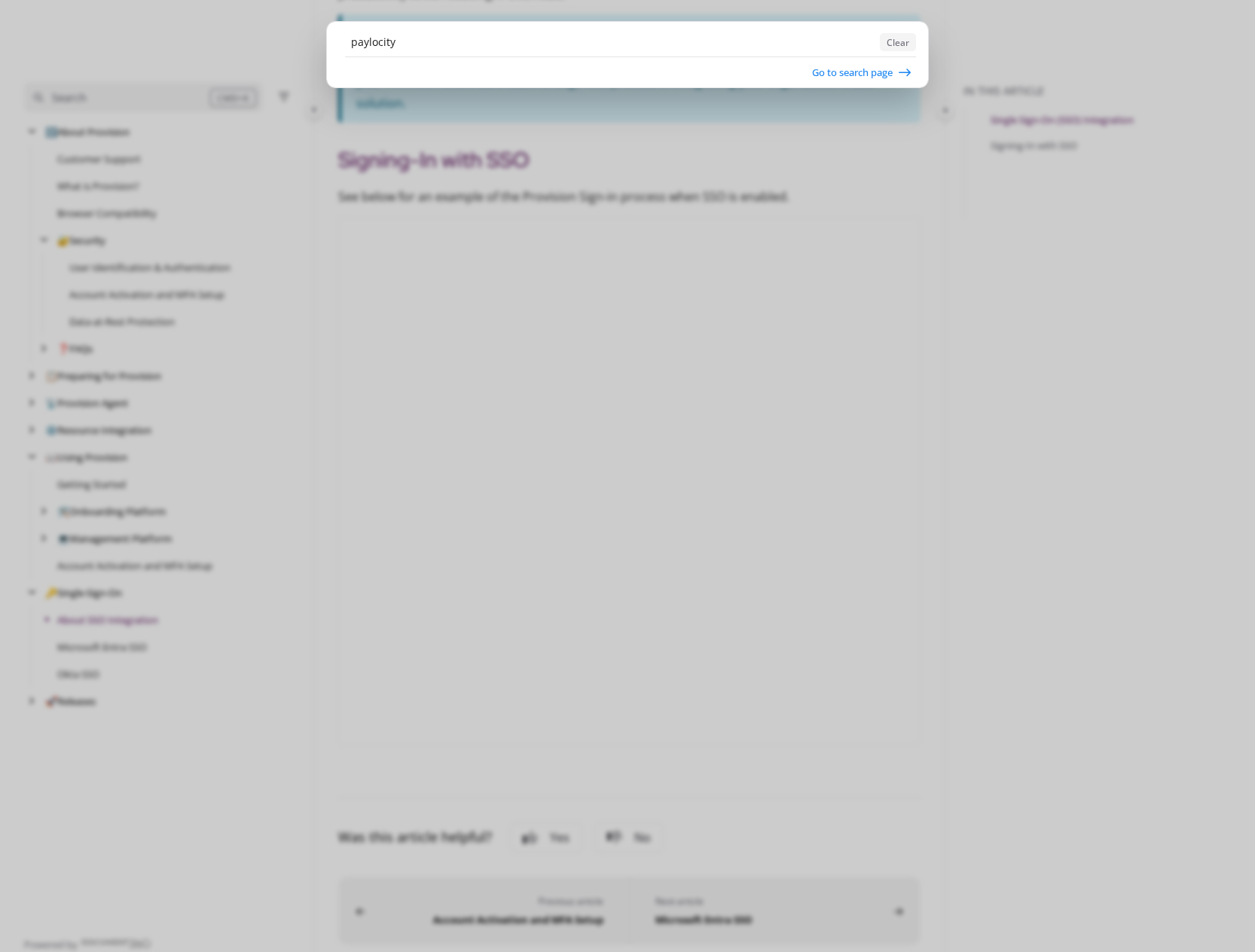
type input "paylocity"
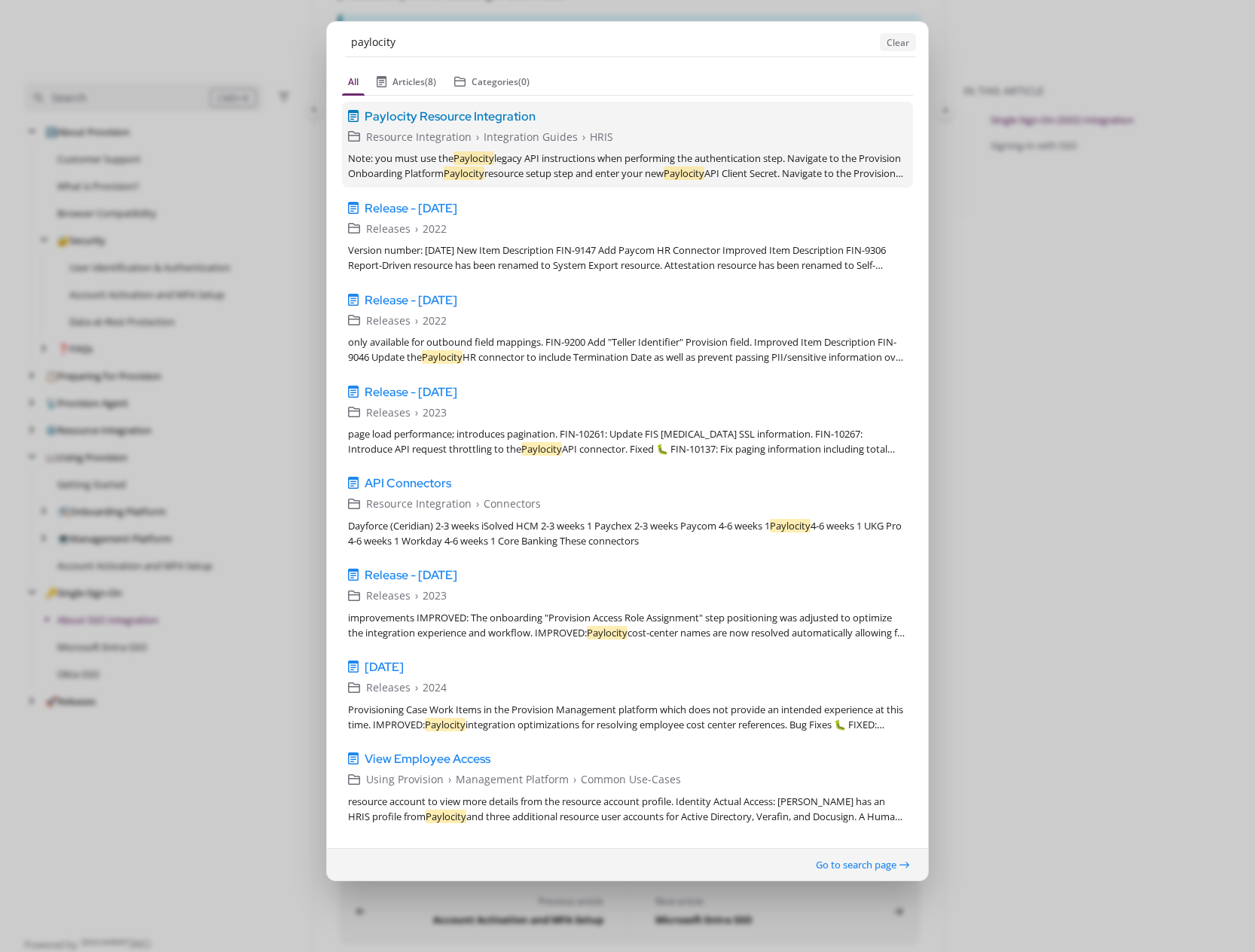
click at [411, 115] on span "Paylocity Resource Integration" at bounding box center [450, 116] width 171 height 18
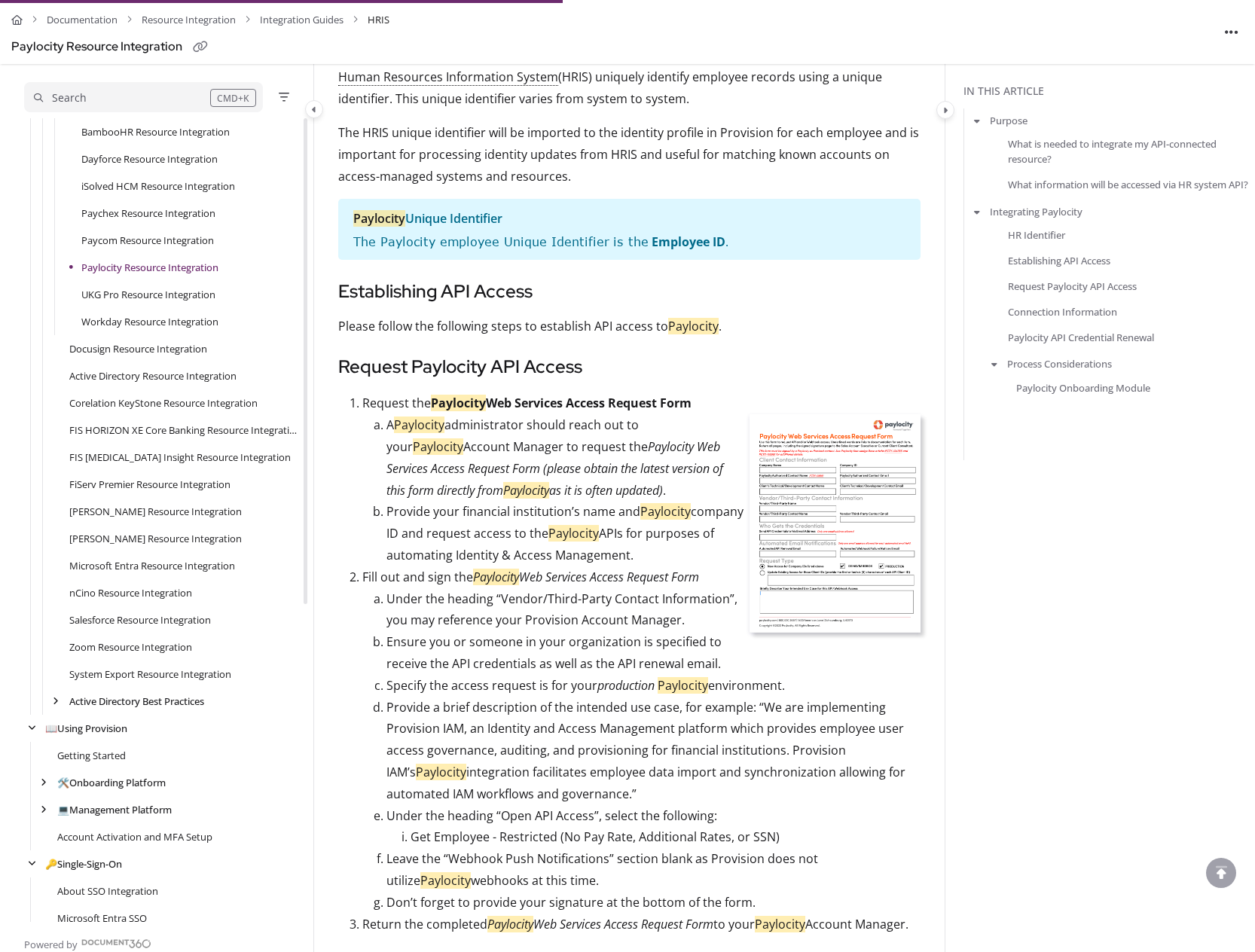
scroll to position [1174, 0]
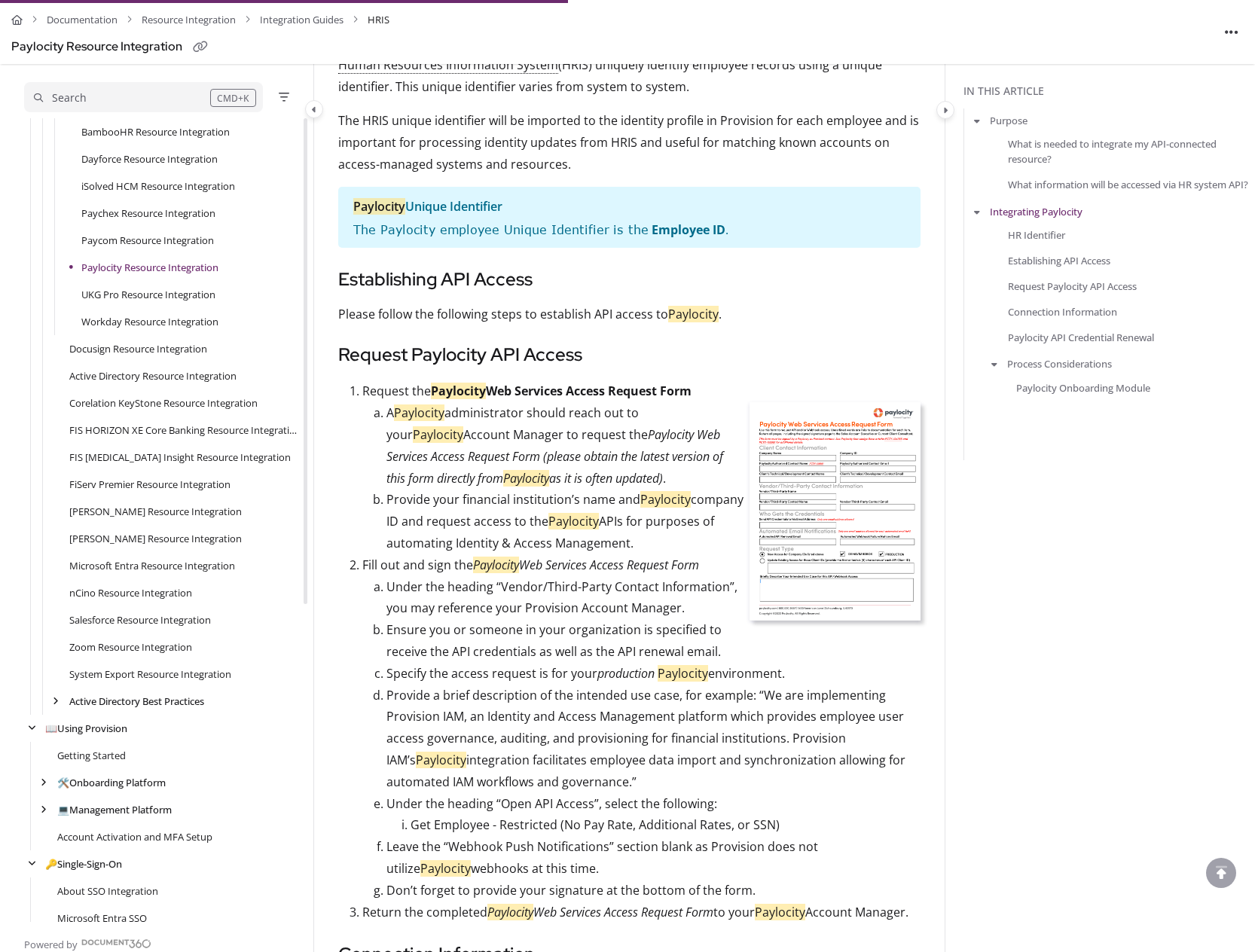
click at [172, 102] on div "Search" at bounding box center [122, 98] width 176 height 16
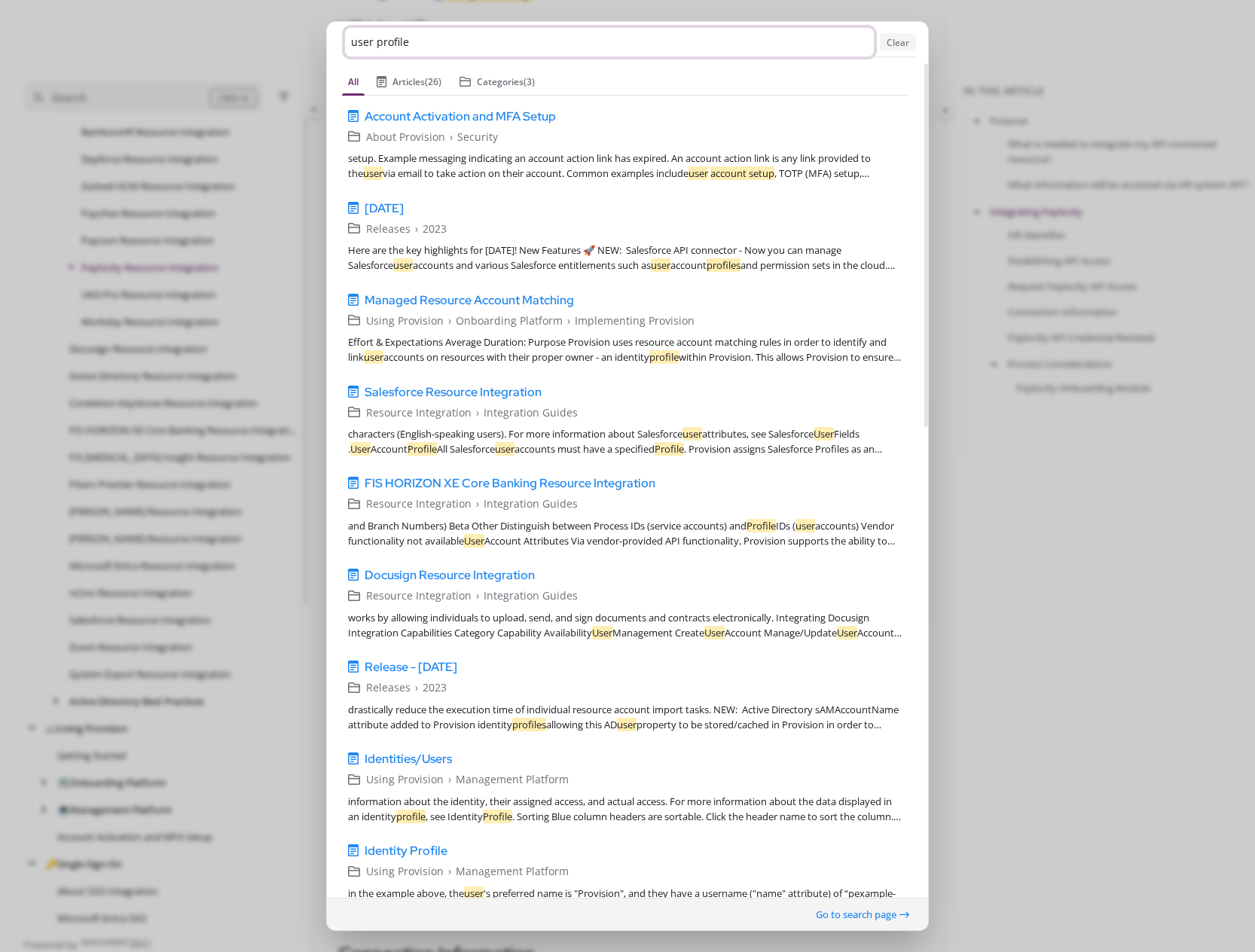
click at [412, 39] on input "user profile" at bounding box center [609, 42] width 529 height 29
click at [361, 37] on input "user profile" at bounding box center [609, 42] width 529 height 29
type input "identity profile"
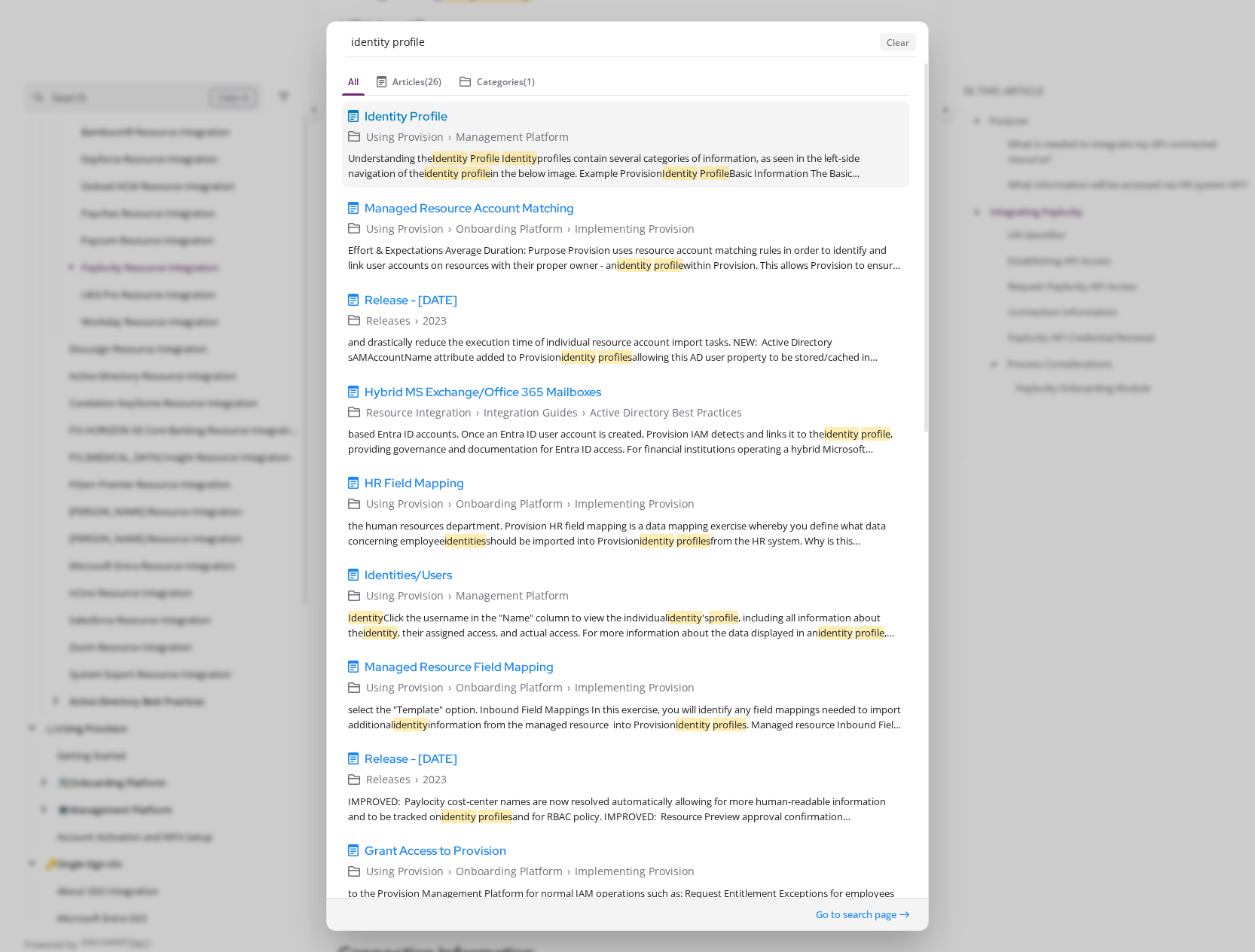
click at [406, 117] on span "Identity Profile" at bounding box center [406, 116] width 83 height 18
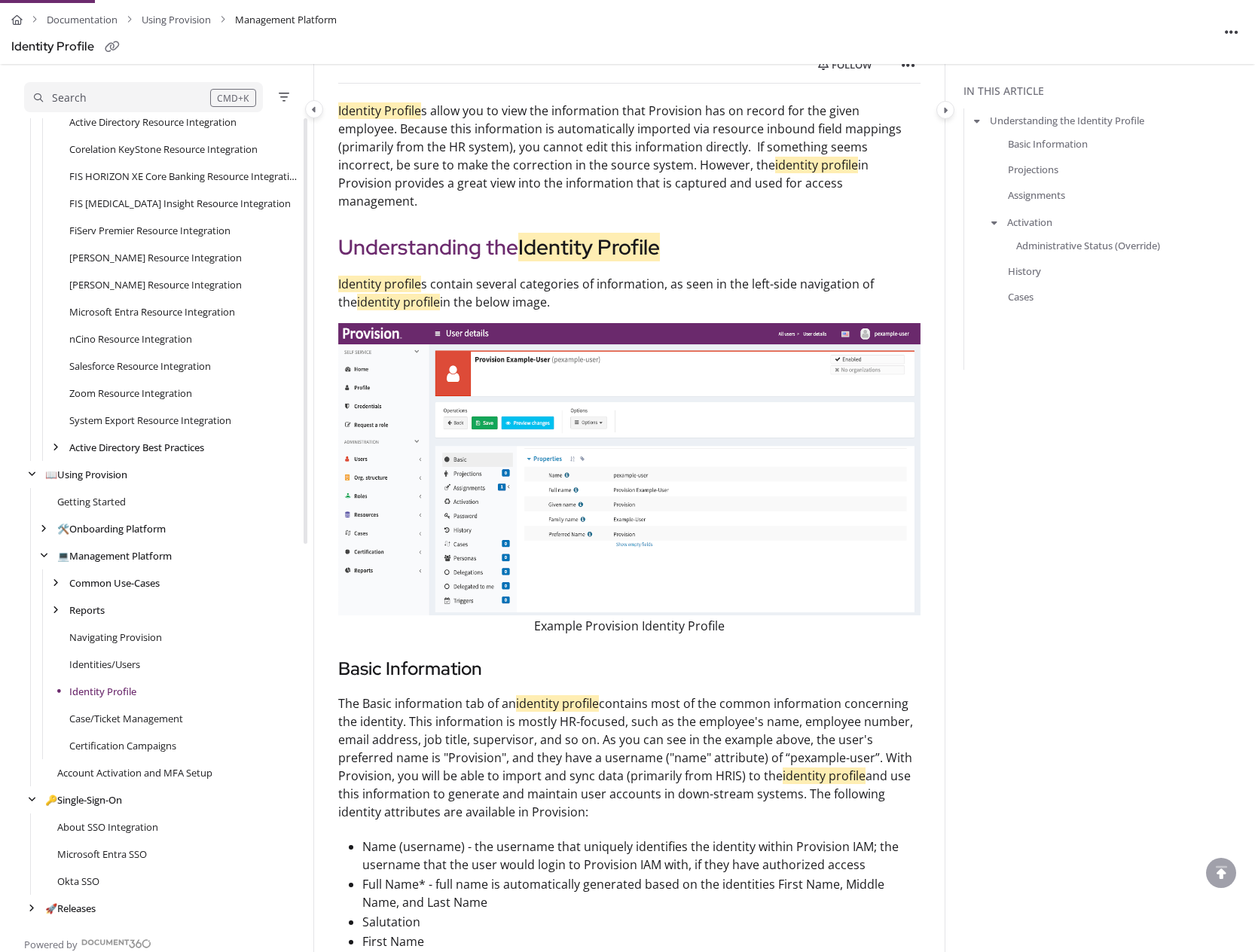
scroll to position [178, 0]
click at [484, 108] on p "Identity Profile s allow you to view the information that Provision has on reco…" at bounding box center [629, 156] width 582 height 108
drag, startPoint x: 337, startPoint y: 108, endPoint x: 779, endPoint y: 184, distance: 448.5
click at [779, 184] on p "Identity Profile s allow you to view the information that Provision has on reco…" at bounding box center [629, 156] width 582 height 108
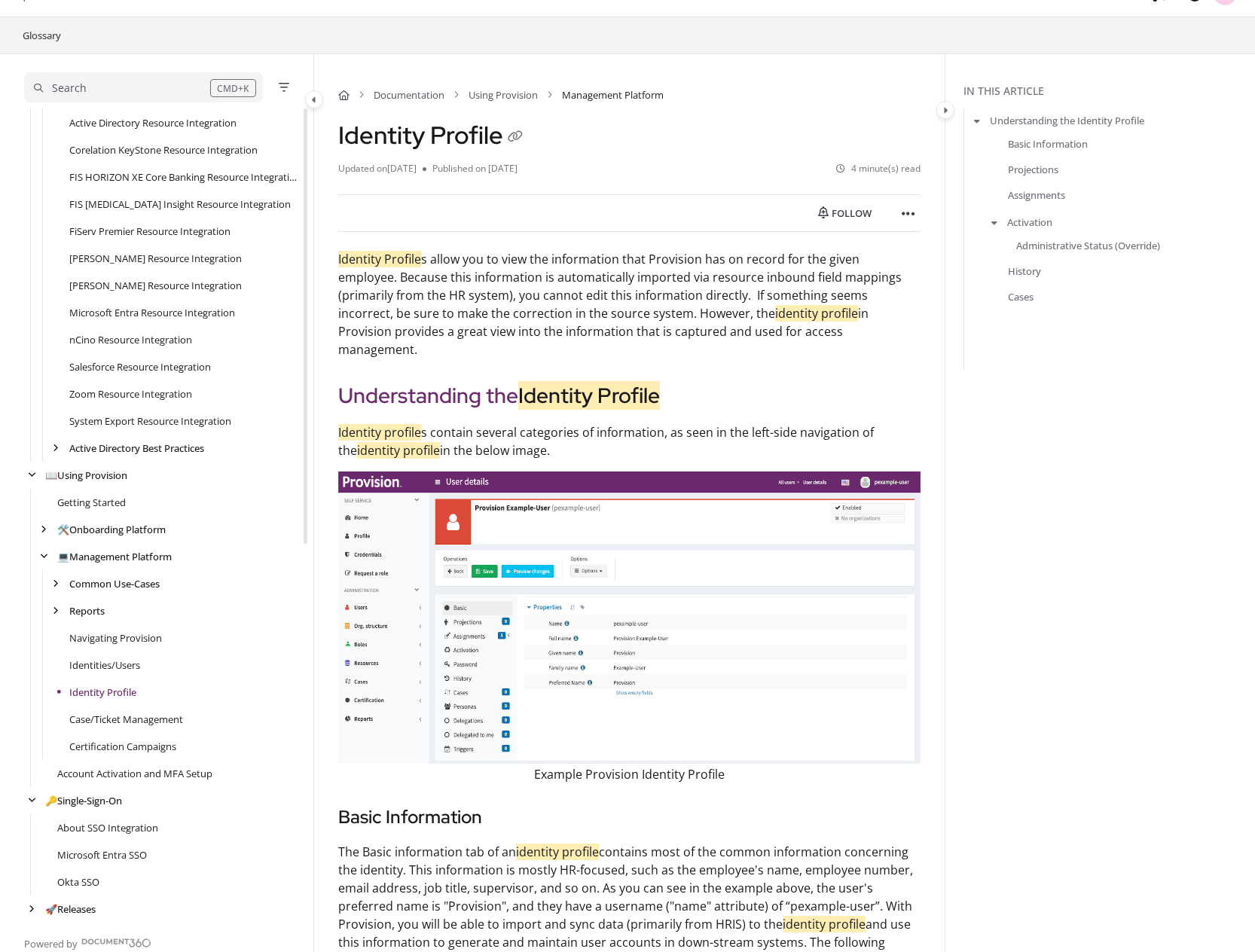
scroll to position [709, 0]
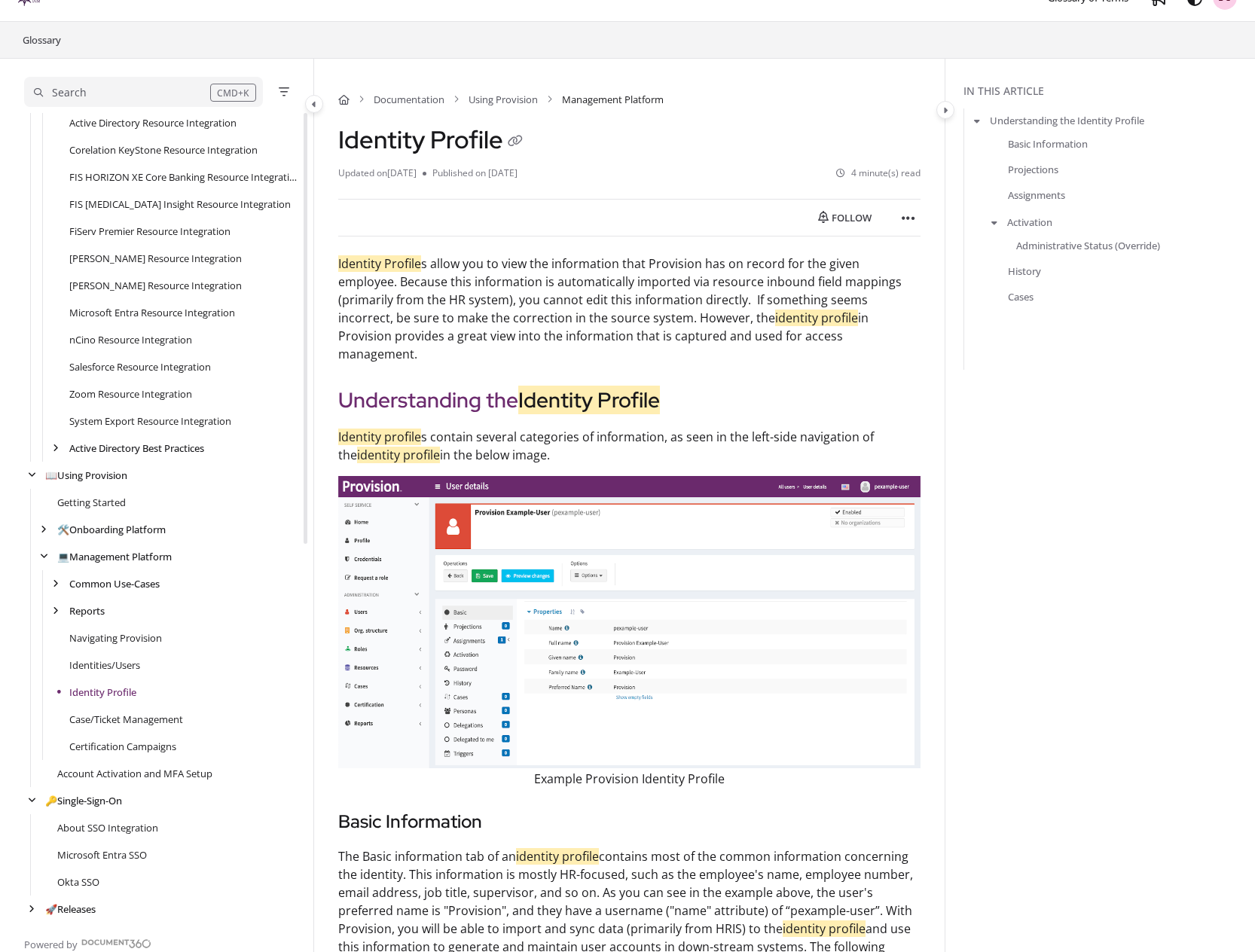
click at [509, 317] on p "Identity Profile s allow you to view the information that Provision has on reco…" at bounding box center [629, 308] width 582 height 108
drag, startPoint x: 334, startPoint y: 257, endPoint x: 776, endPoint y: 342, distance: 450.1
copy p "Identity Profile s allow you to view the information that Provision has on reco…"
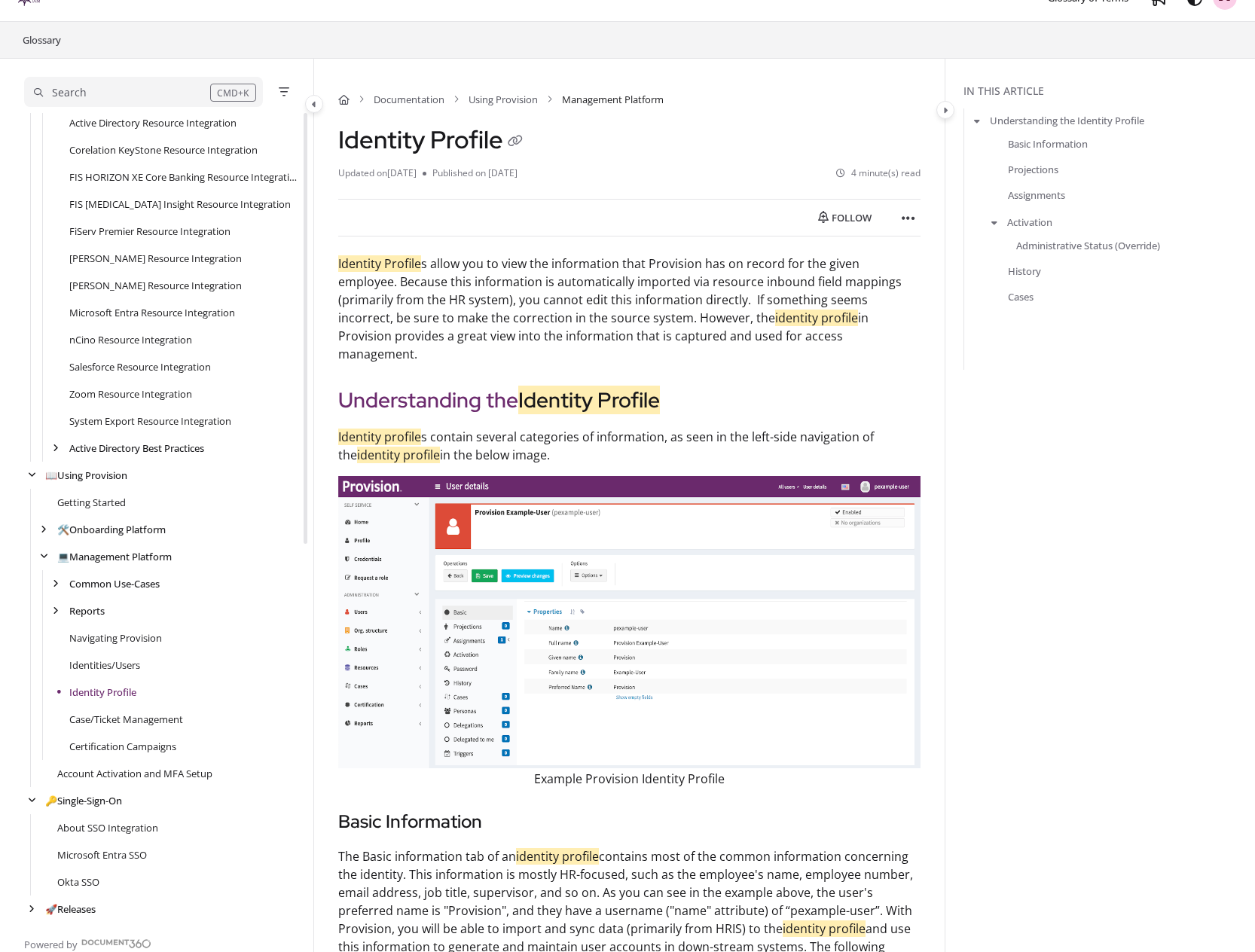
drag, startPoint x: 534, startPoint y: 433, endPoint x: 522, endPoint y: 435, distance: 12.2
click at [534, 433] on p "Identity profile s contain several categories of information, as seen in the le…" at bounding box center [629, 446] width 582 height 36
drag, startPoint x: 539, startPoint y: 438, endPoint x: 337, endPoint y: 421, distance: 202.7
copy p "Identity profile s contain several categories of information, as seen in the le…"
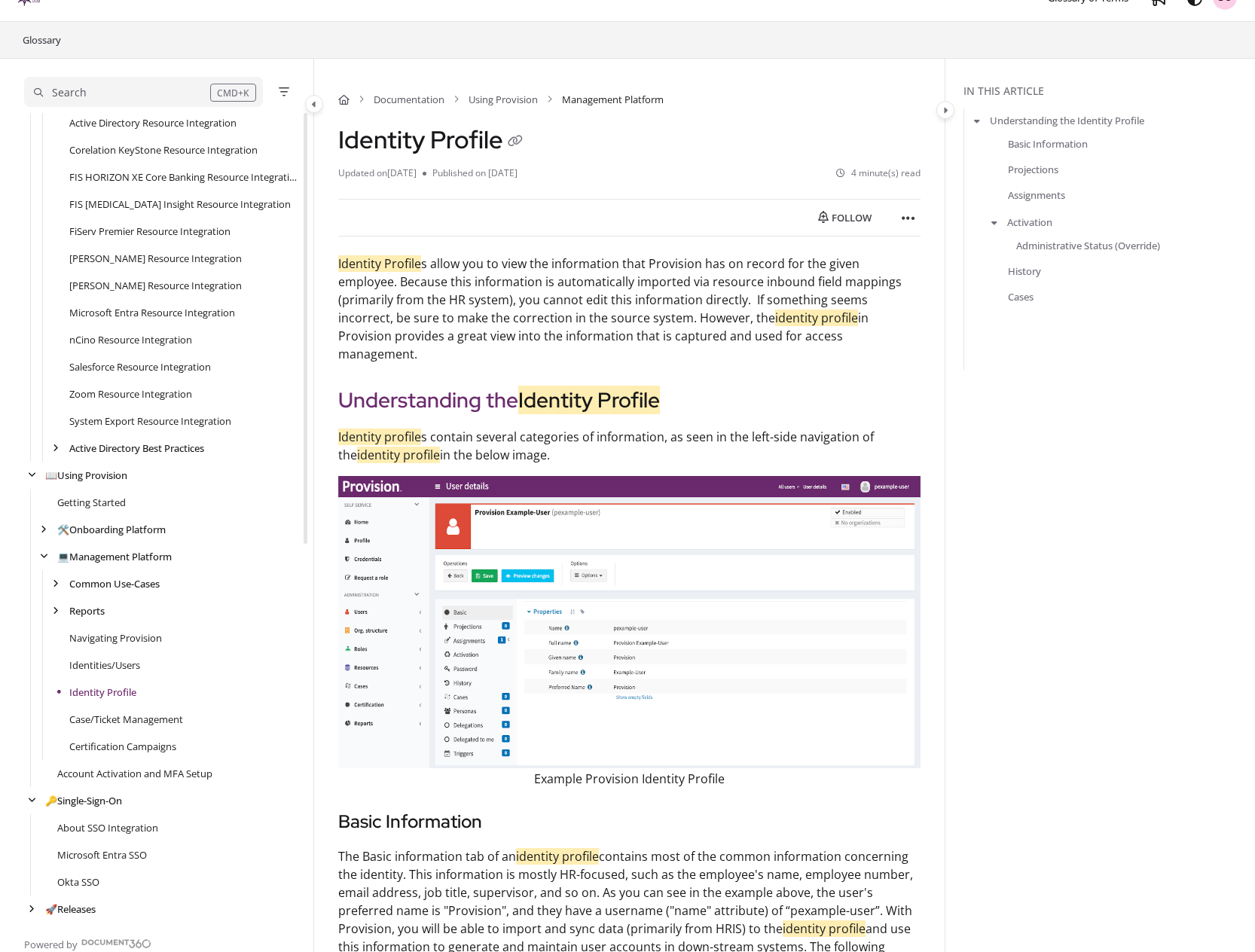
copy p "Identity profile s contain several categories of information, as seen in the le…"
click at [373, 429] on mark "Identity profile" at bounding box center [380, 437] width 83 height 16
drag, startPoint x: 338, startPoint y: 417, endPoint x: 518, endPoint y: 435, distance: 180.9
click at [531, 443] on p "Identity profile s contain several categories of information, as seen in the le…" at bounding box center [629, 446] width 582 height 36
copy p "Identity profile s contain several categories of information, as seen in the le…"
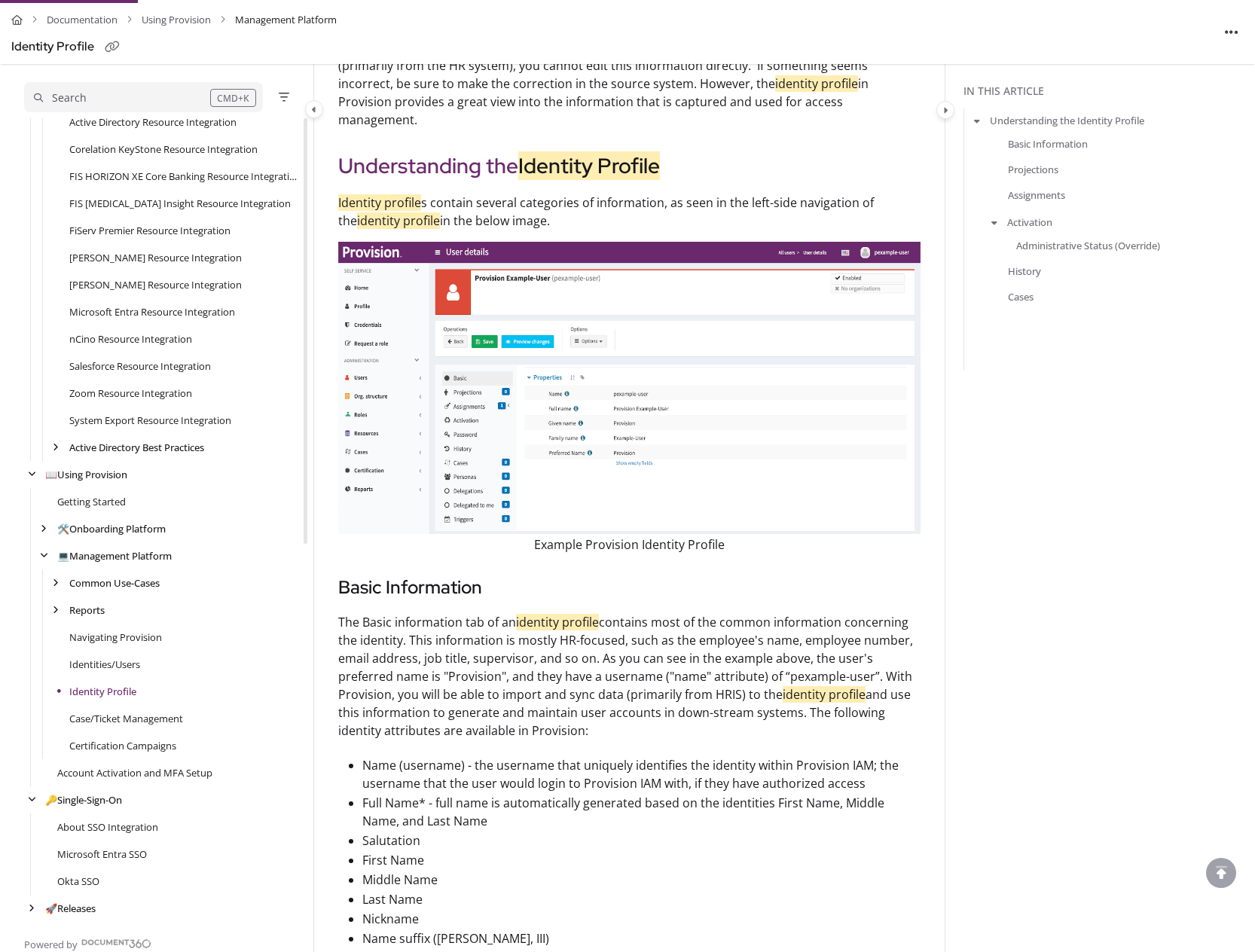
scroll to position [263, 0]
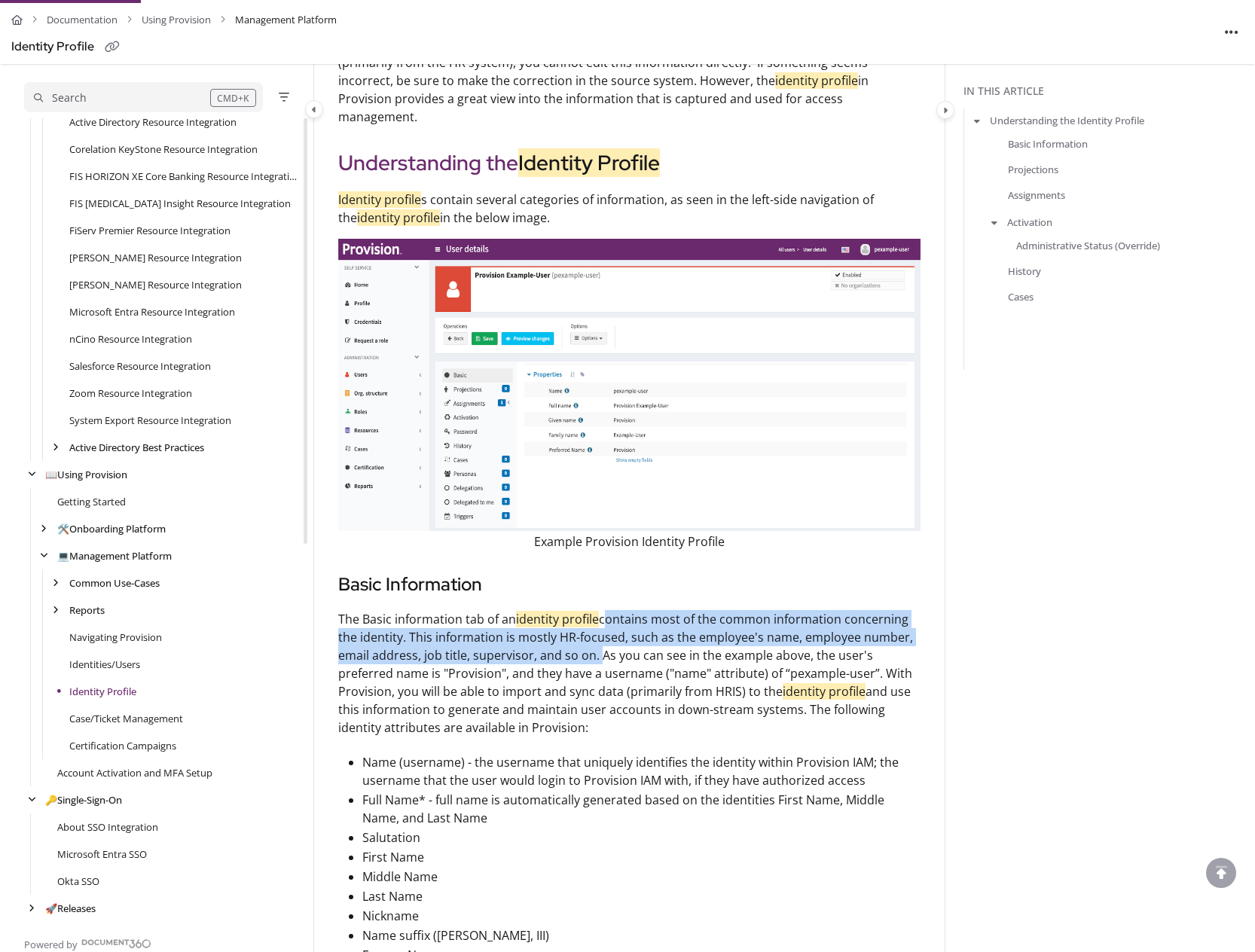
drag, startPoint x: 604, startPoint y: 601, endPoint x: 594, endPoint y: 639, distance: 39.3
click at [594, 639] on p "The Basic information tab of an identity profile contains most of the common in…" at bounding box center [629, 673] width 582 height 126
copy p "contains most of the common information concerning the identity. This informati…"
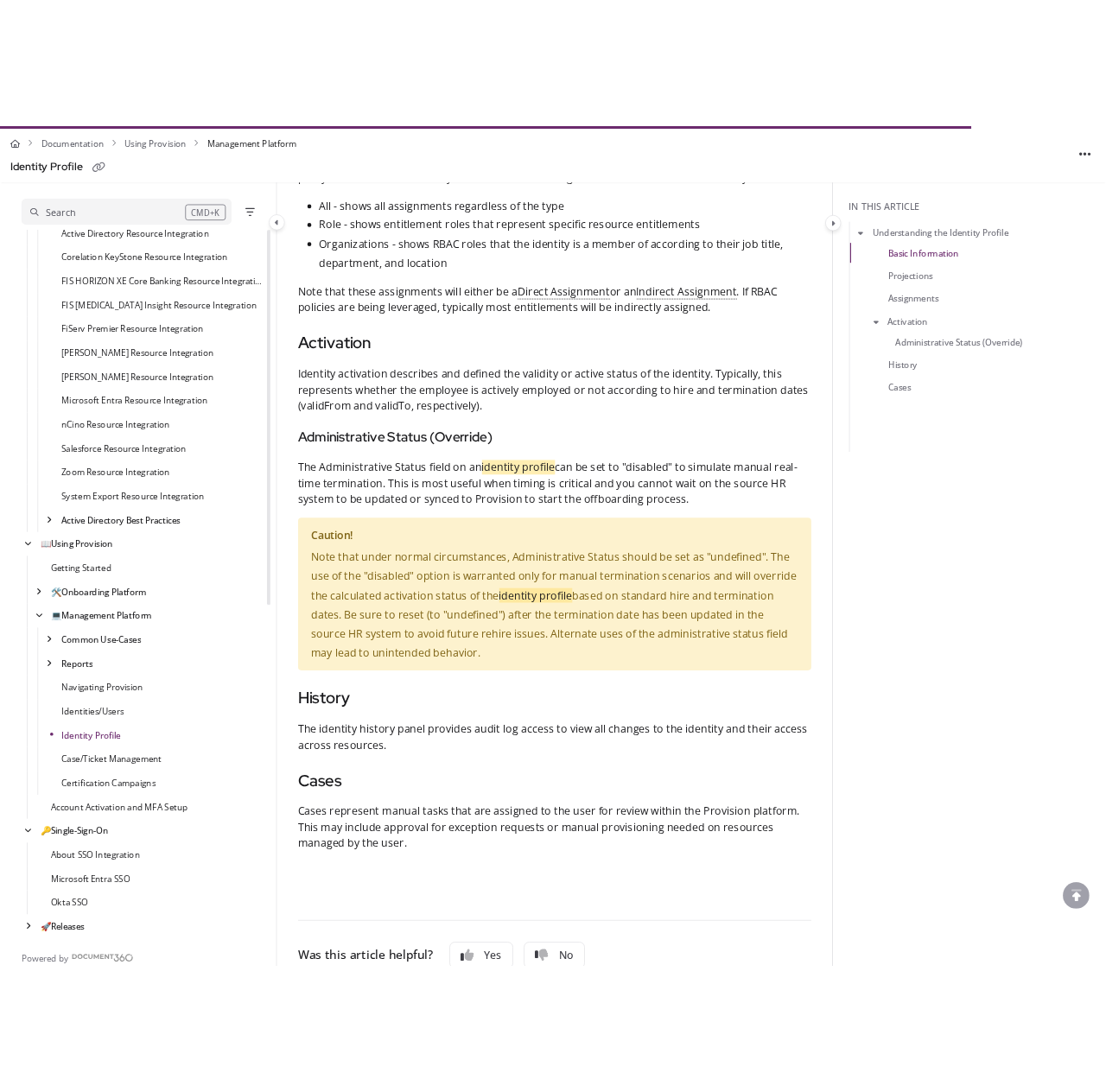
scroll to position [2389, 0]
